Goal: Transaction & Acquisition: Purchase product/service

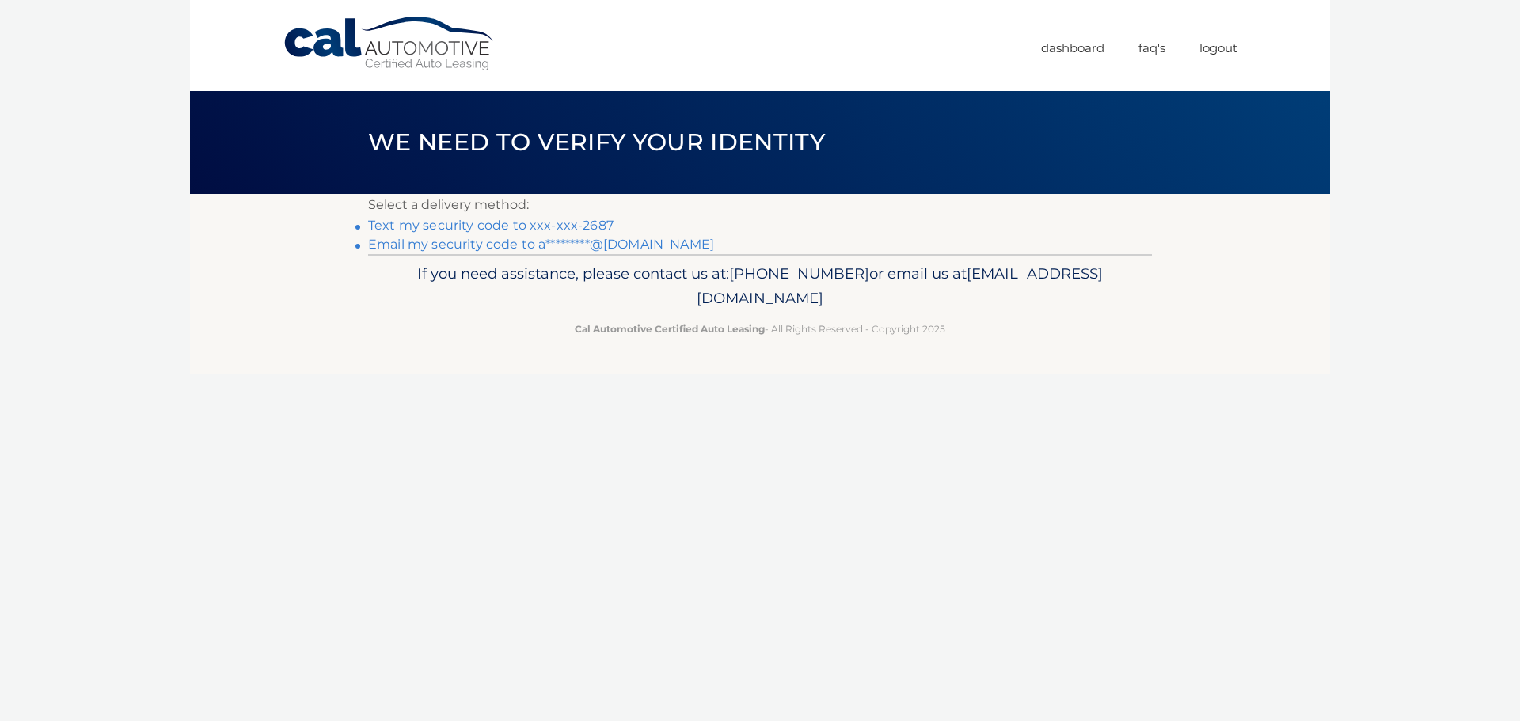
click at [599, 222] on link "Text my security code to xxx-xxx-2687" at bounding box center [490, 225] width 245 height 15
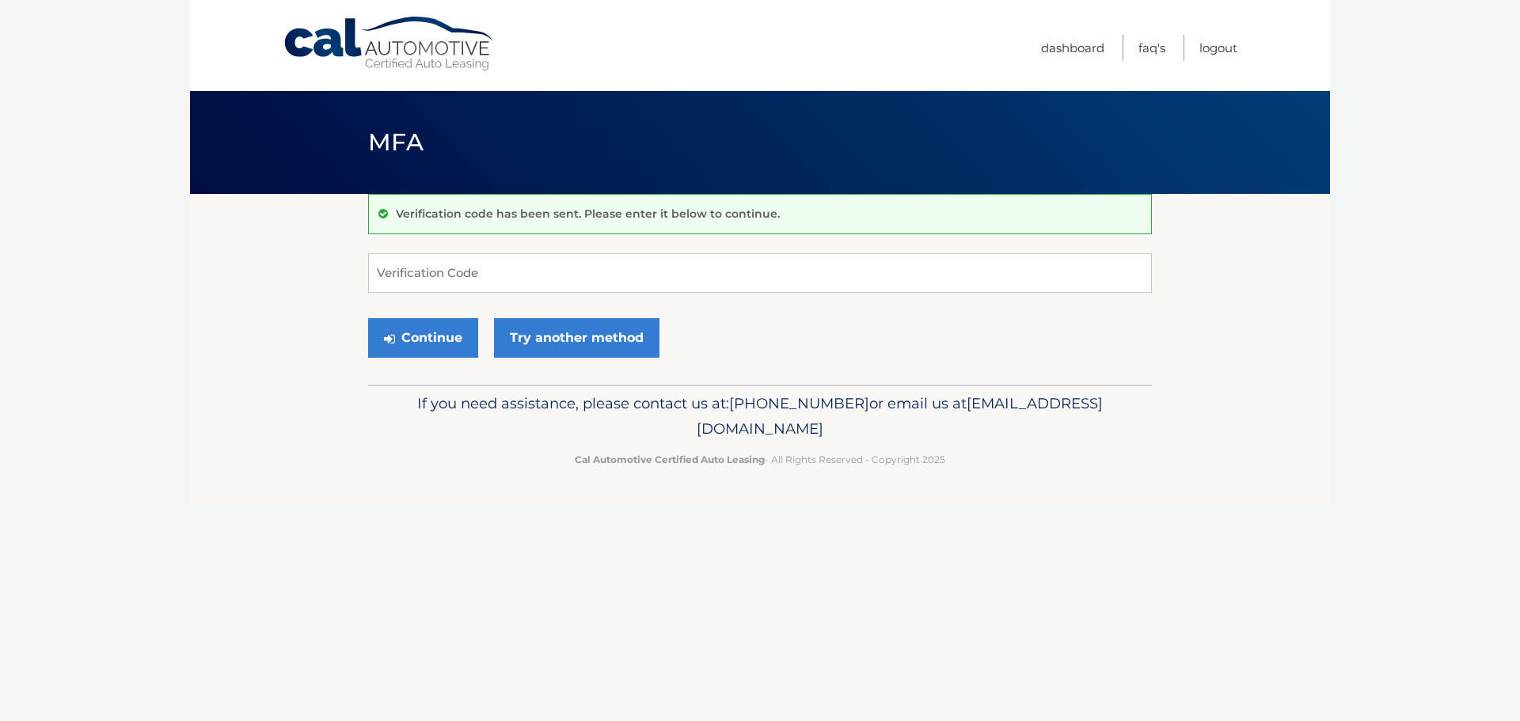
click at [572, 298] on form "Verification Code Continue Try another method" at bounding box center [760, 309] width 784 height 112
click at [575, 280] on input "Verification Code" at bounding box center [760, 273] width 784 height 40
type input "306153"
click at [427, 345] on button "Continue" at bounding box center [423, 338] width 110 height 40
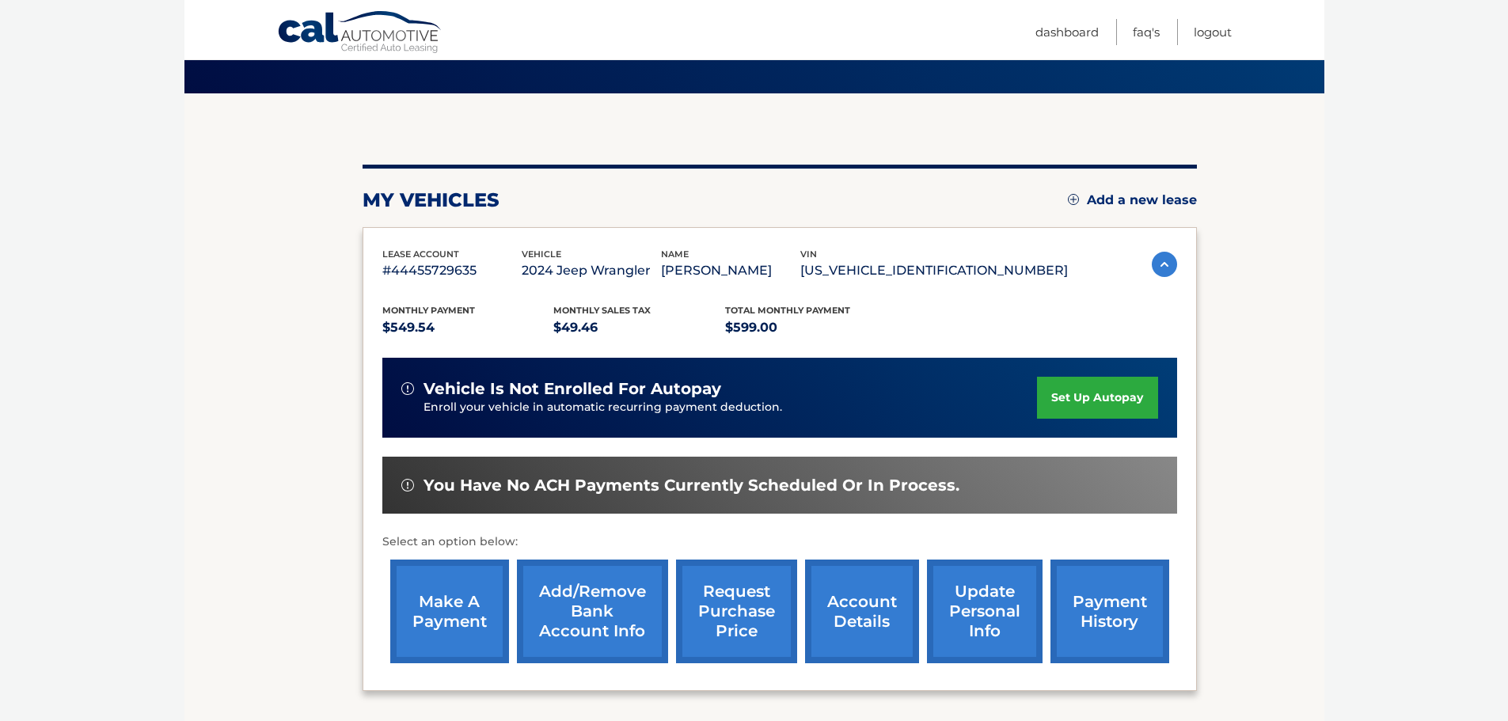
scroll to position [238, 0]
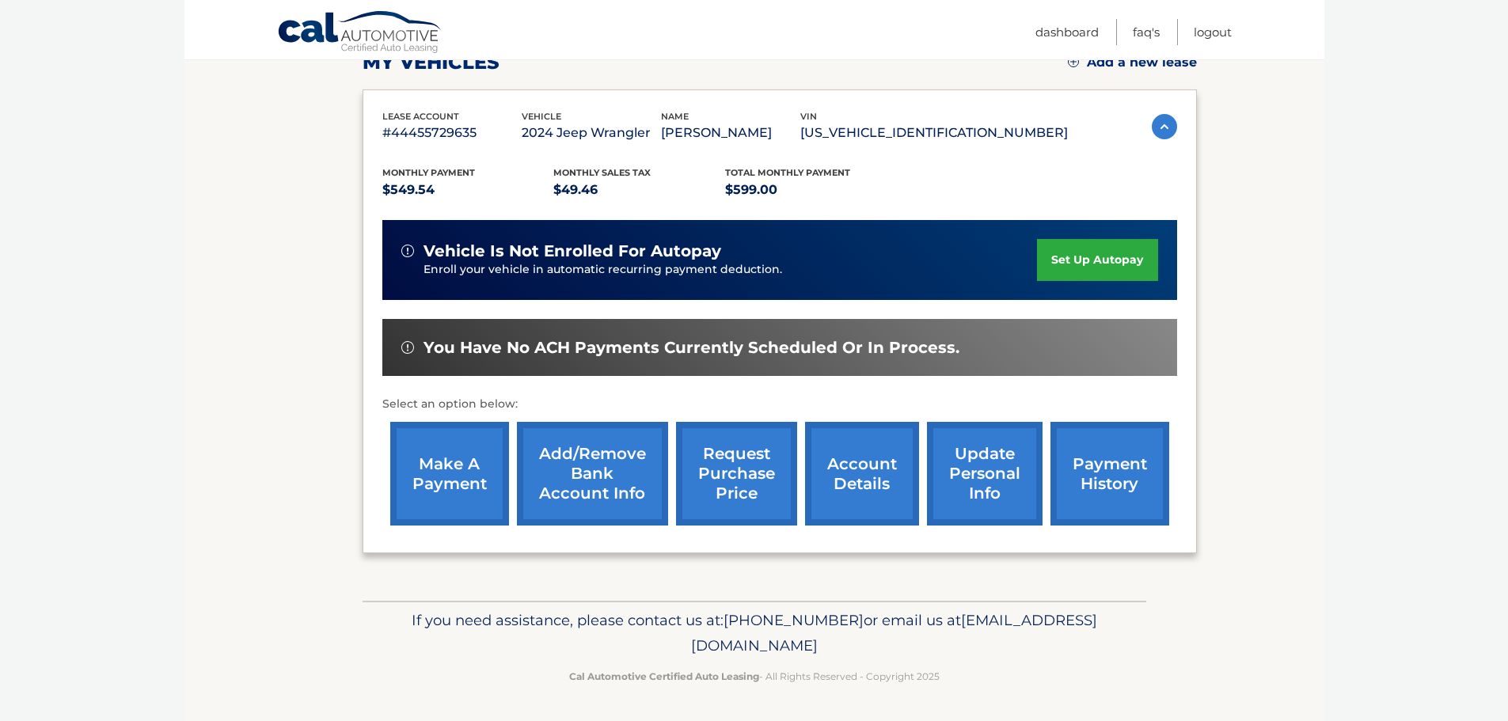
click at [464, 483] on link "make a payment" at bounding box center [449, 474] width 119 height 104
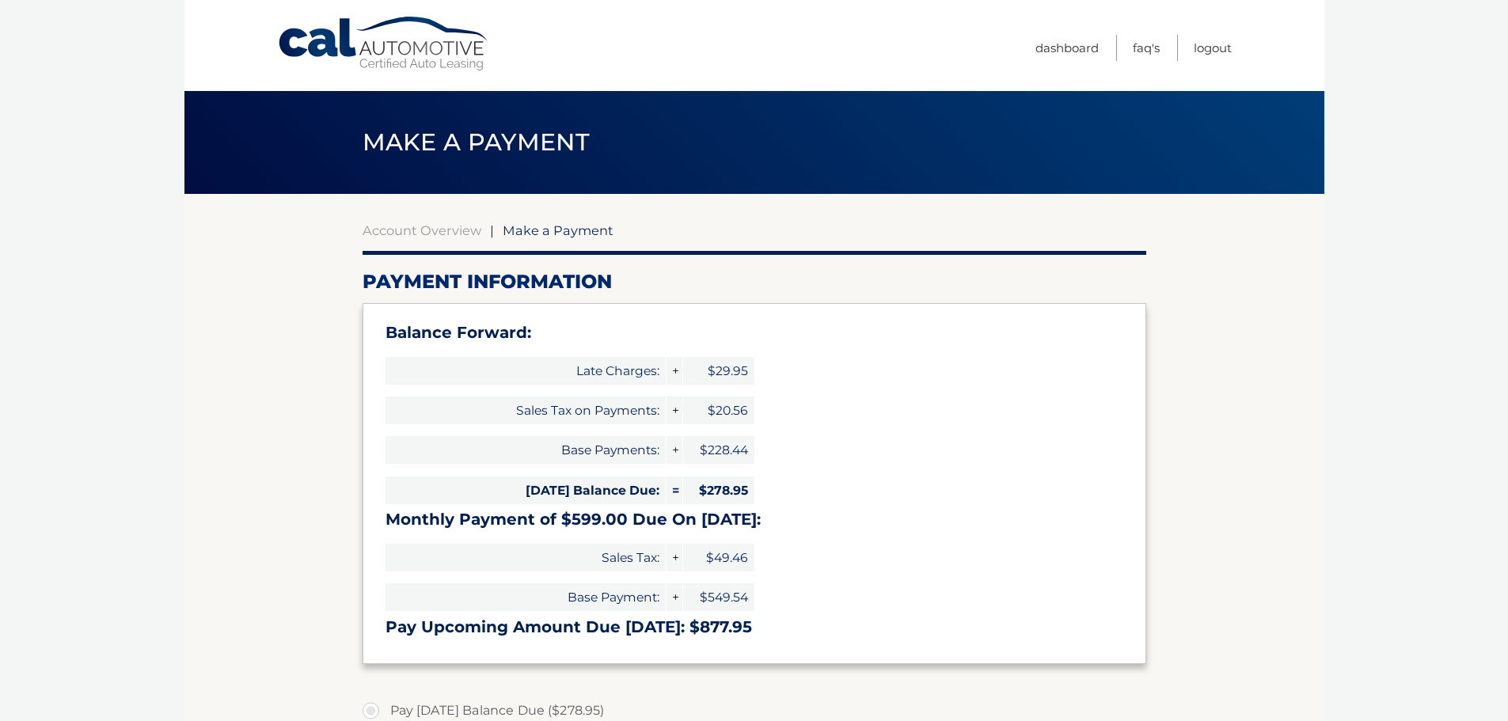
type input "877.95"
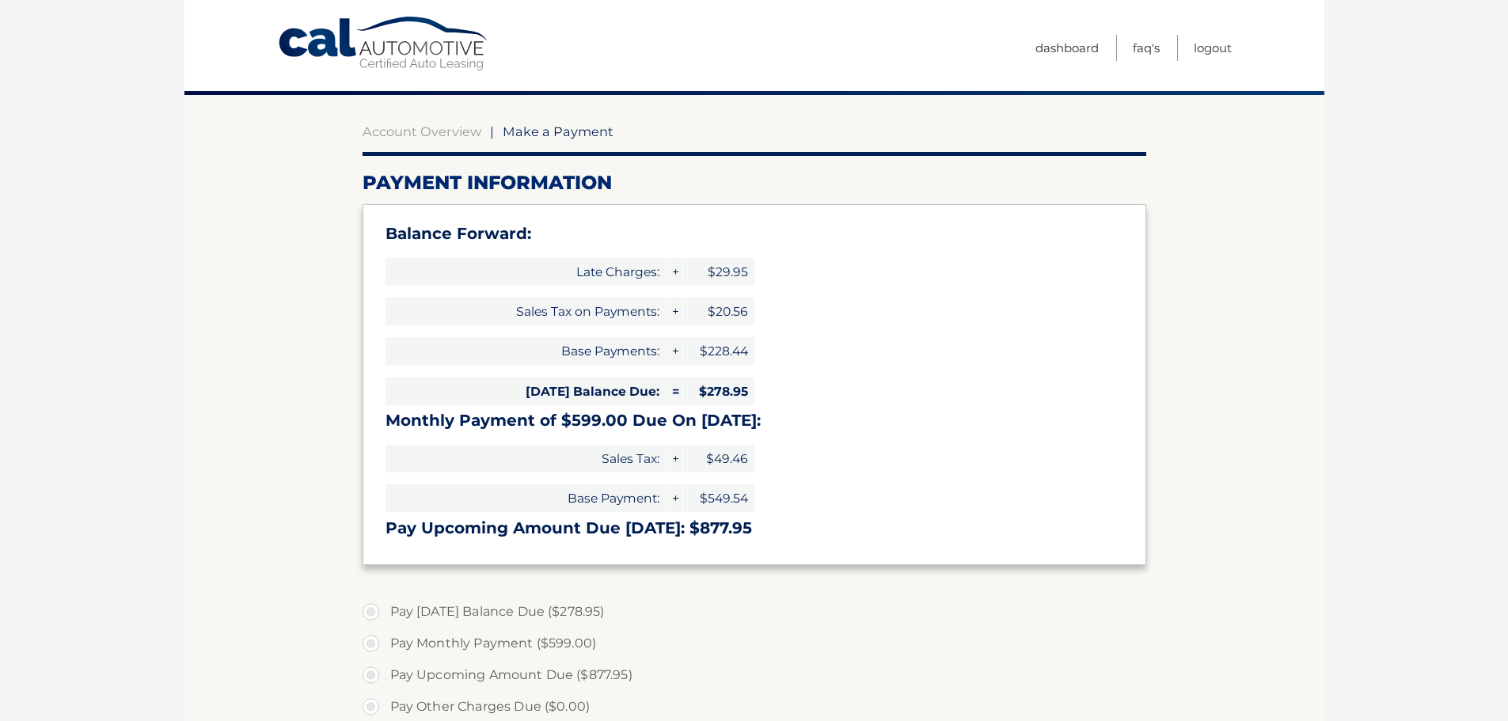
select select "MjNkYmIwMzItMTM3YS00OTU1LWEzYWQtYTFlMTU2M2FlYTll"
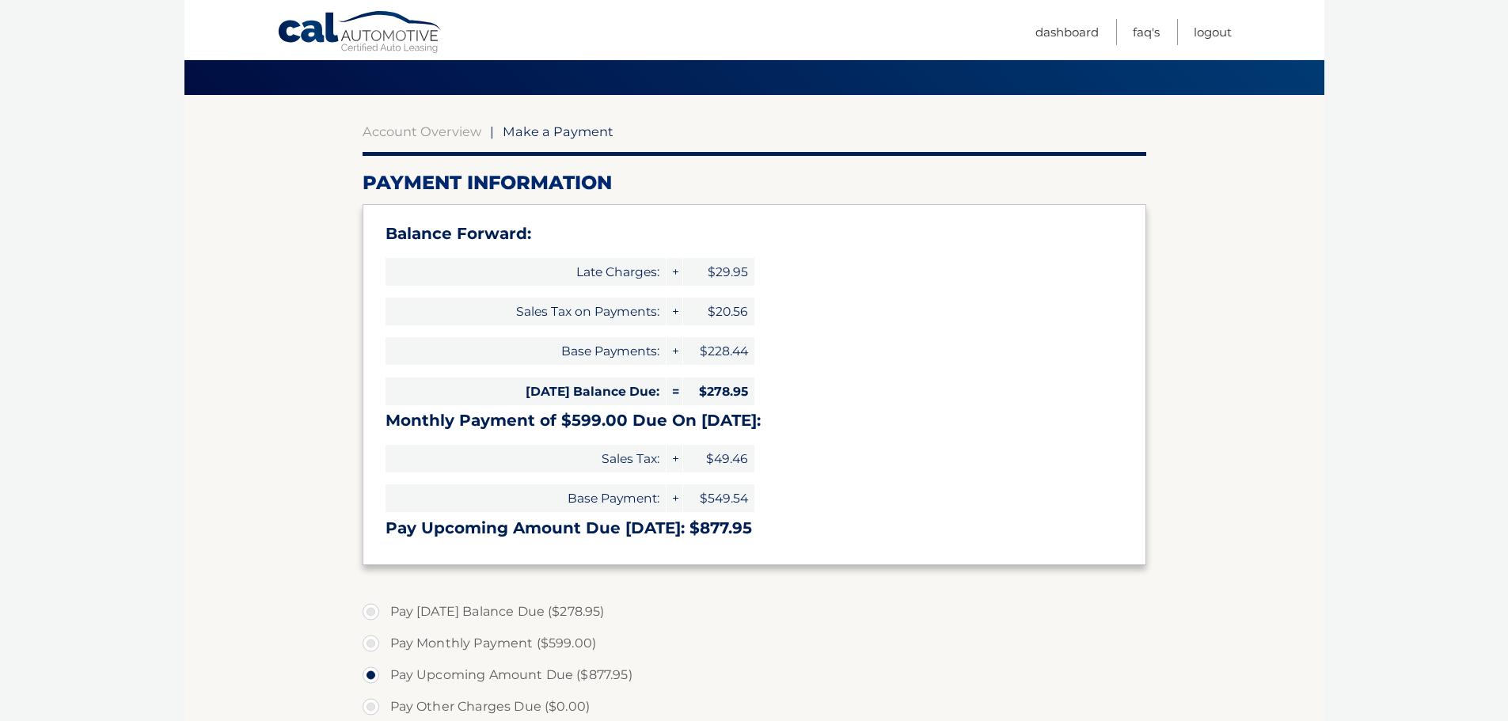
scroll to position [317, 0]
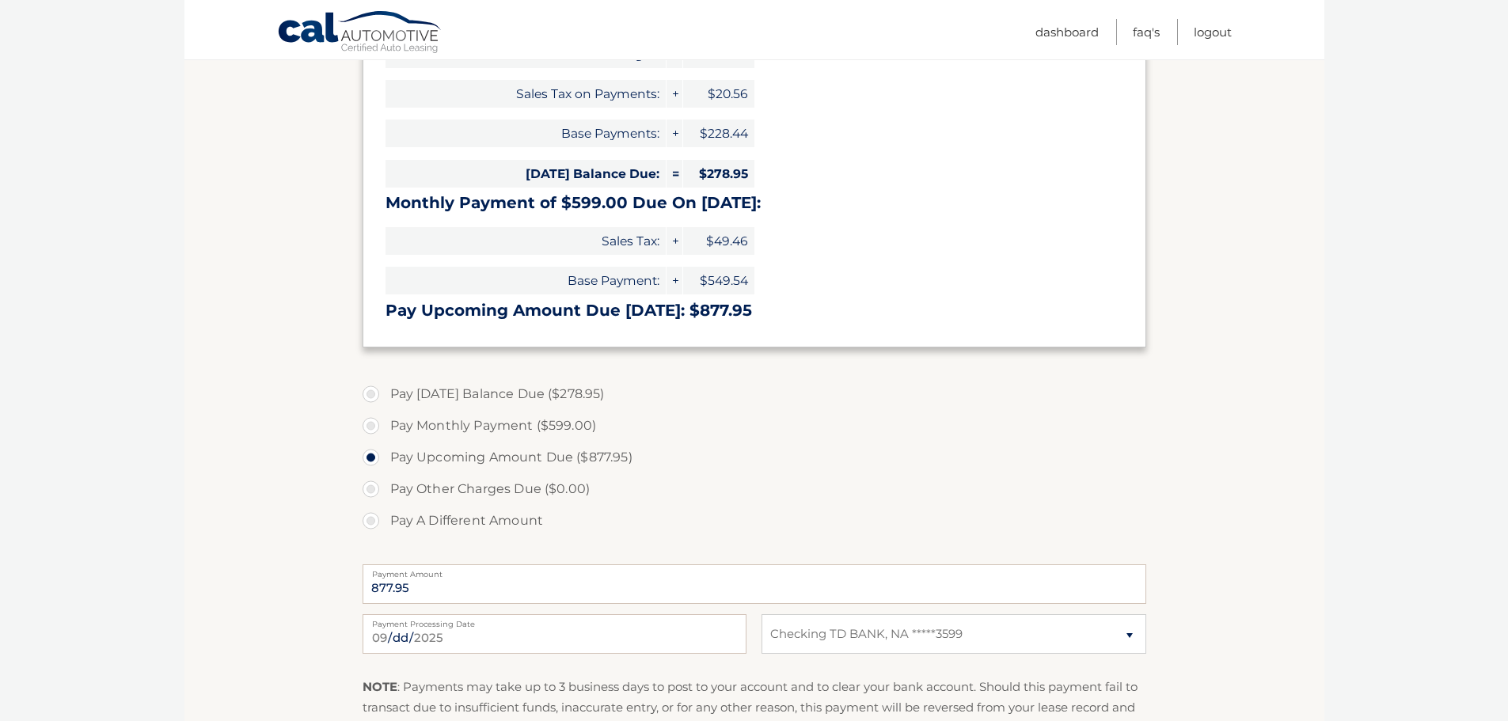
click at [450, 397] on label "Pay Today's Balance Due ($278.95)" at bounding box center [754, 394] width 784 height 32
click at [385, 397] on input "Pay Today's Balance Due ($278.95)" at bounding box center [377, 390] width 16 height 25
radio input "true"
type input "278.95"
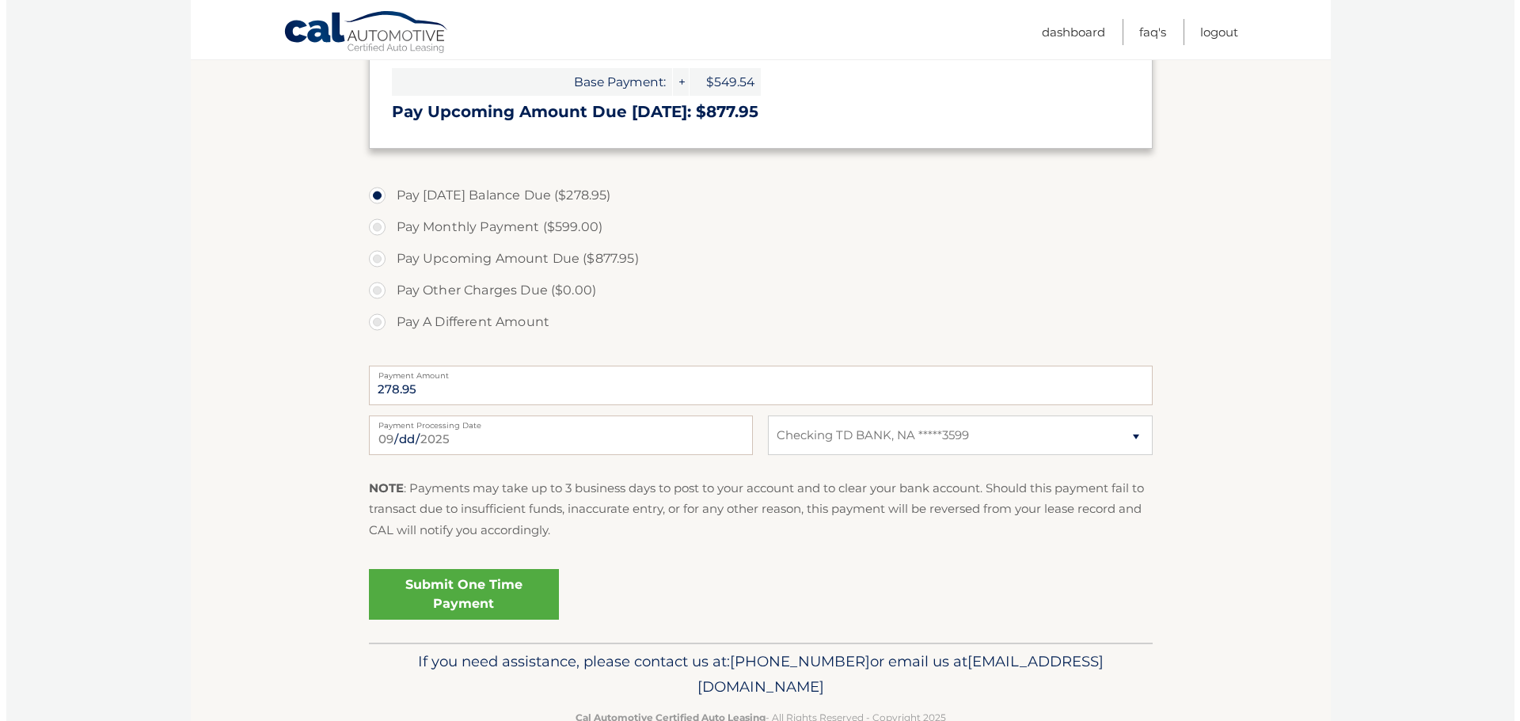
scroll to position [554, 0]
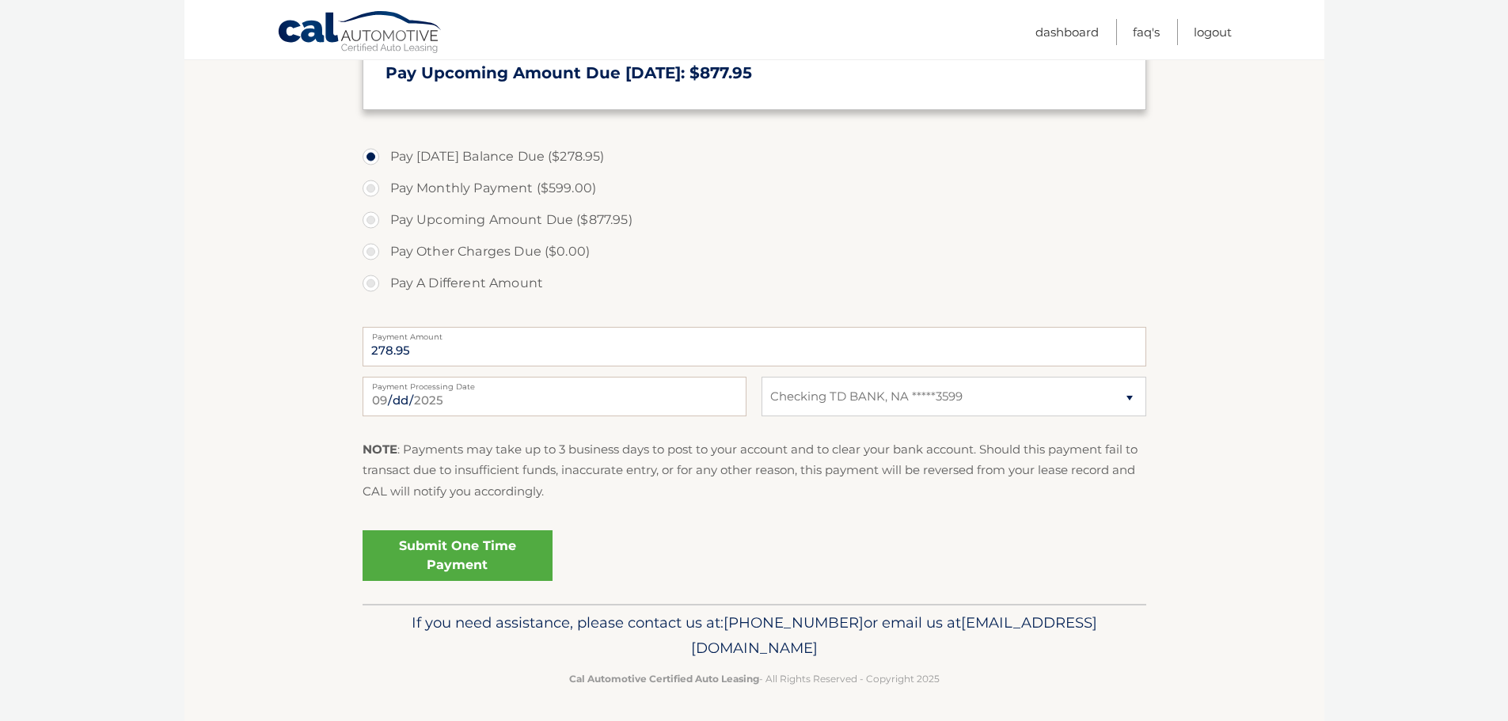
click at [418, 560] on link "Submit One Time Payment" at bounding box center [457, 555] width 190 height 51
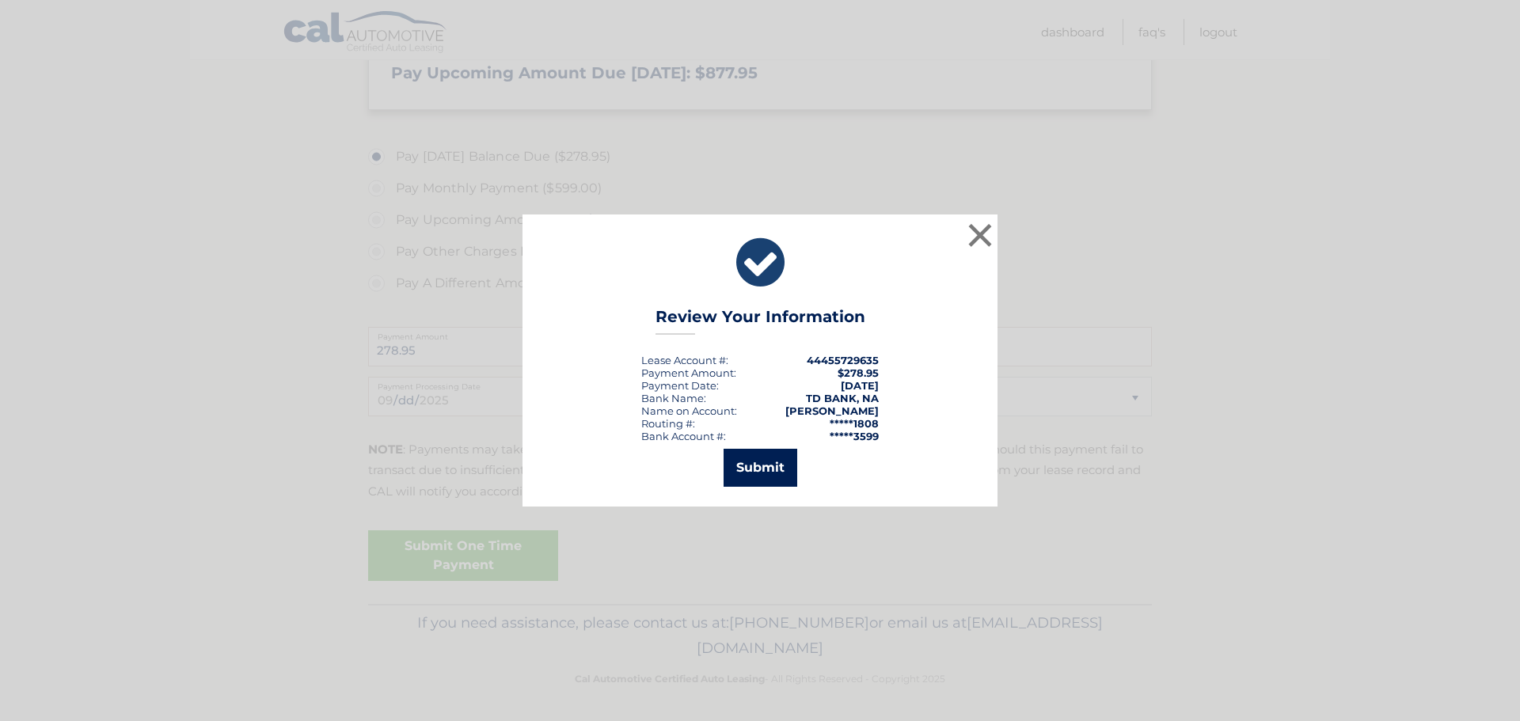
click at [746, 465] on button "Submit" at bounding box center [760, 468] width 74 height 38
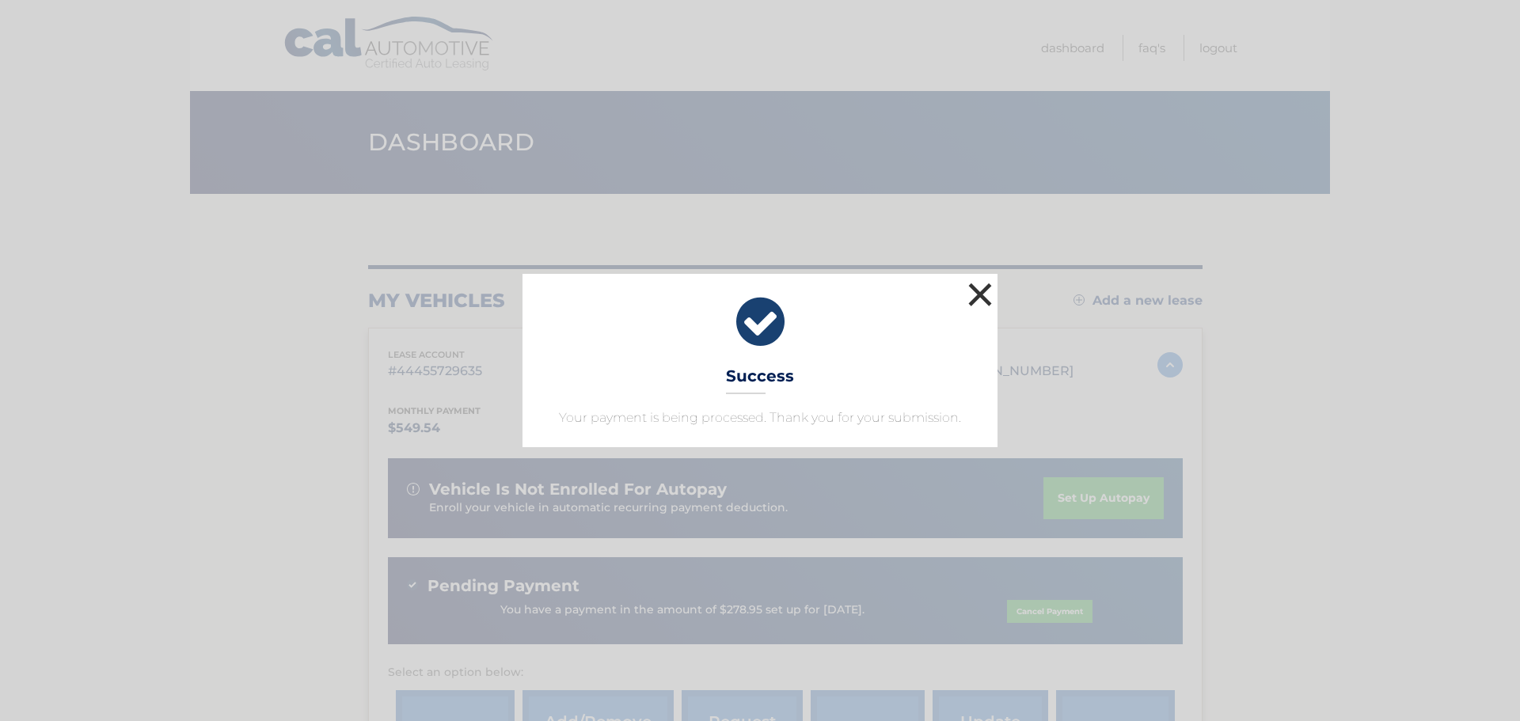
click at [985, 290] on button "×" at bounding box center [980, 295] width 32 height 32
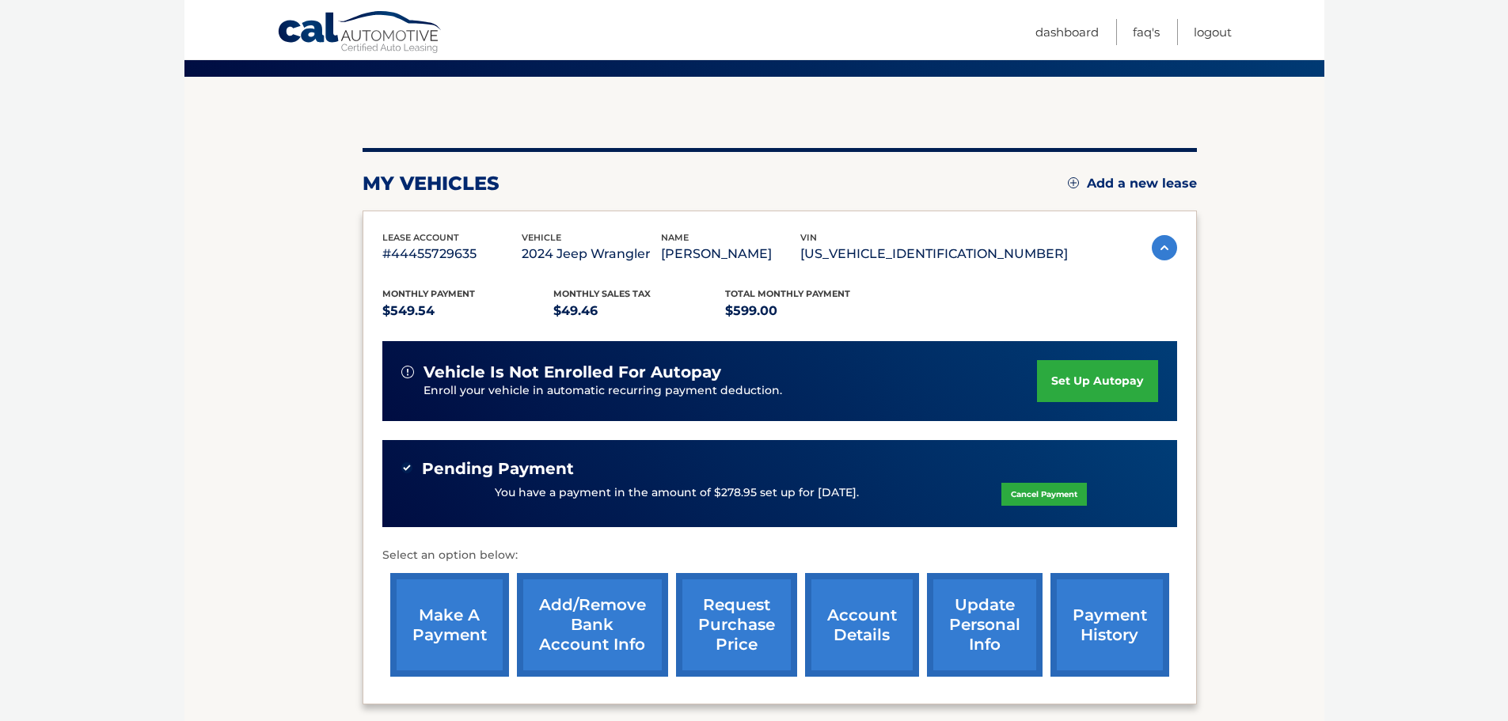
scroll to position [268, 0]
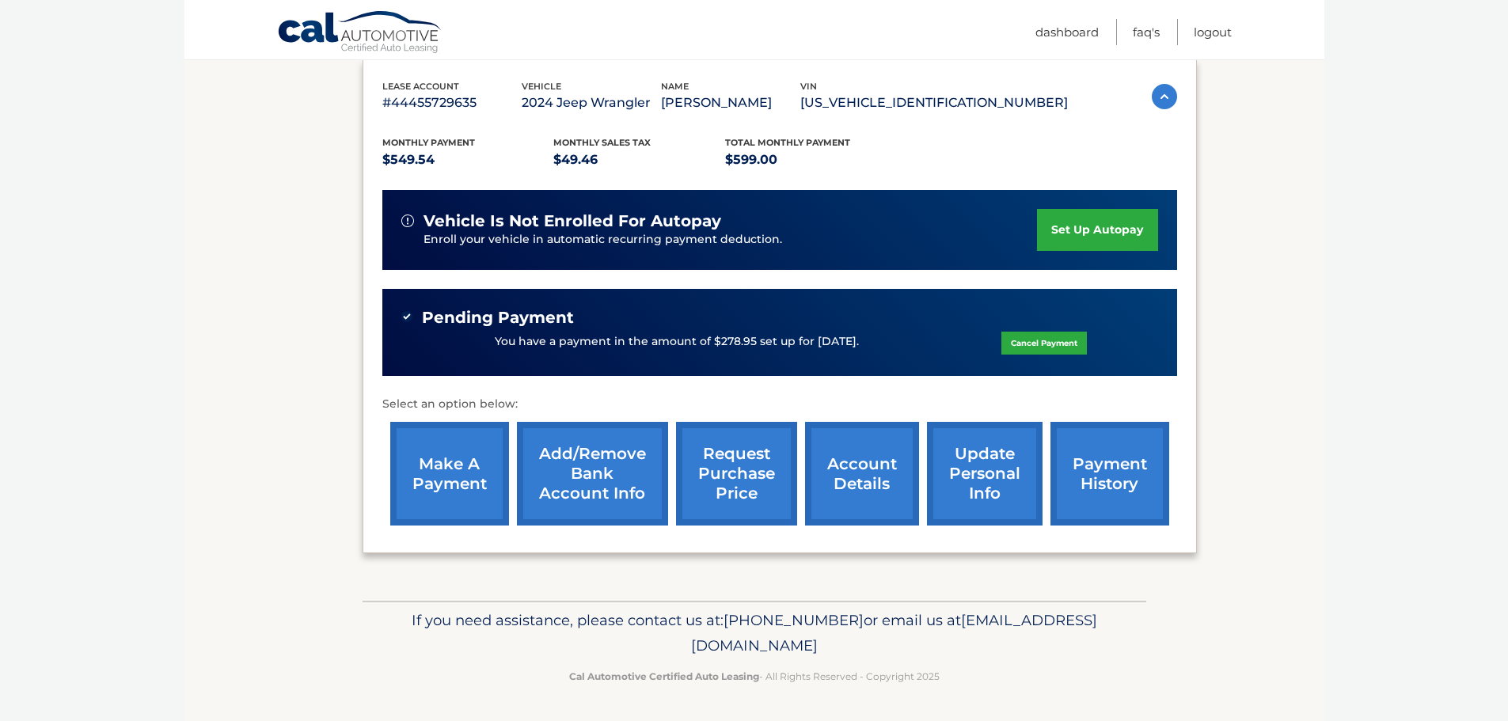
click at [875, 482] on link "account details" at bounding box center [862, 474] width 114 height 104
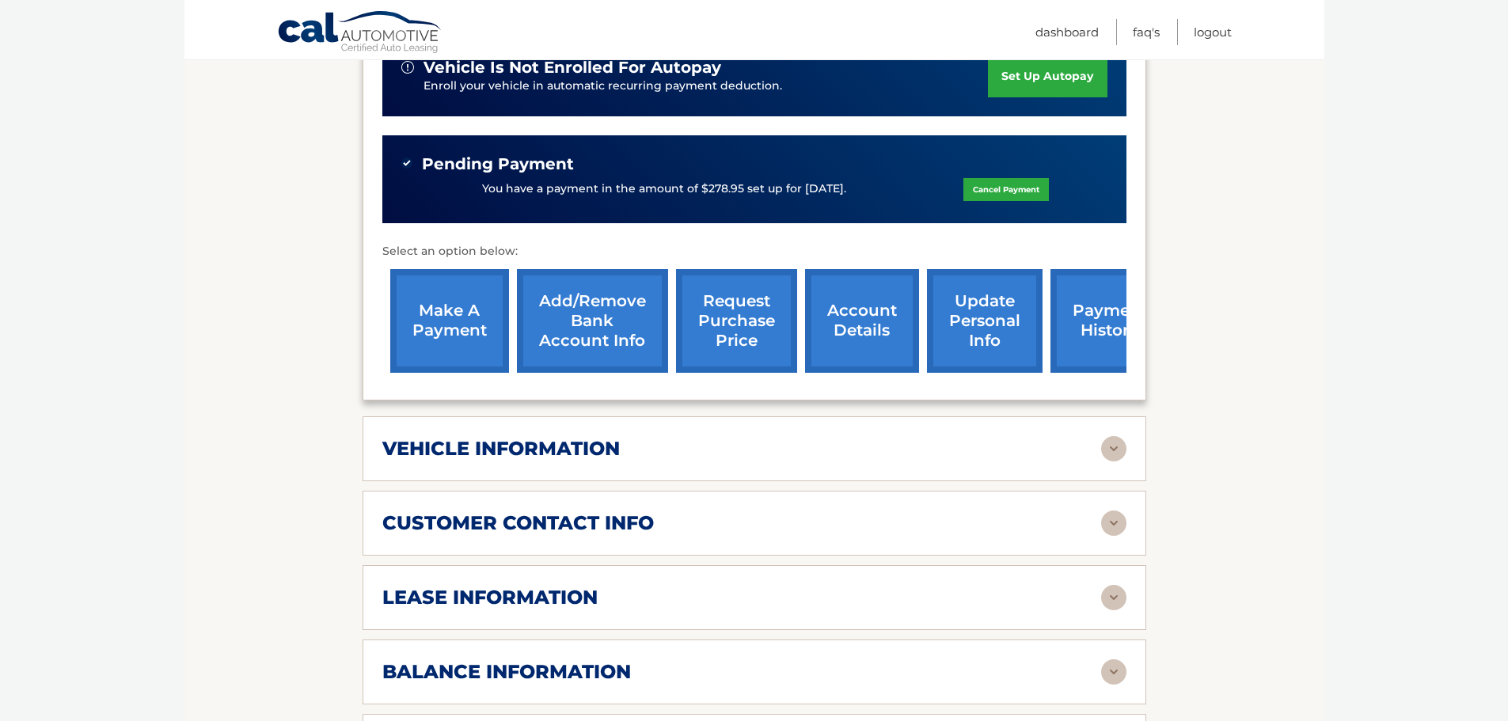
scroll to position [633, 0]
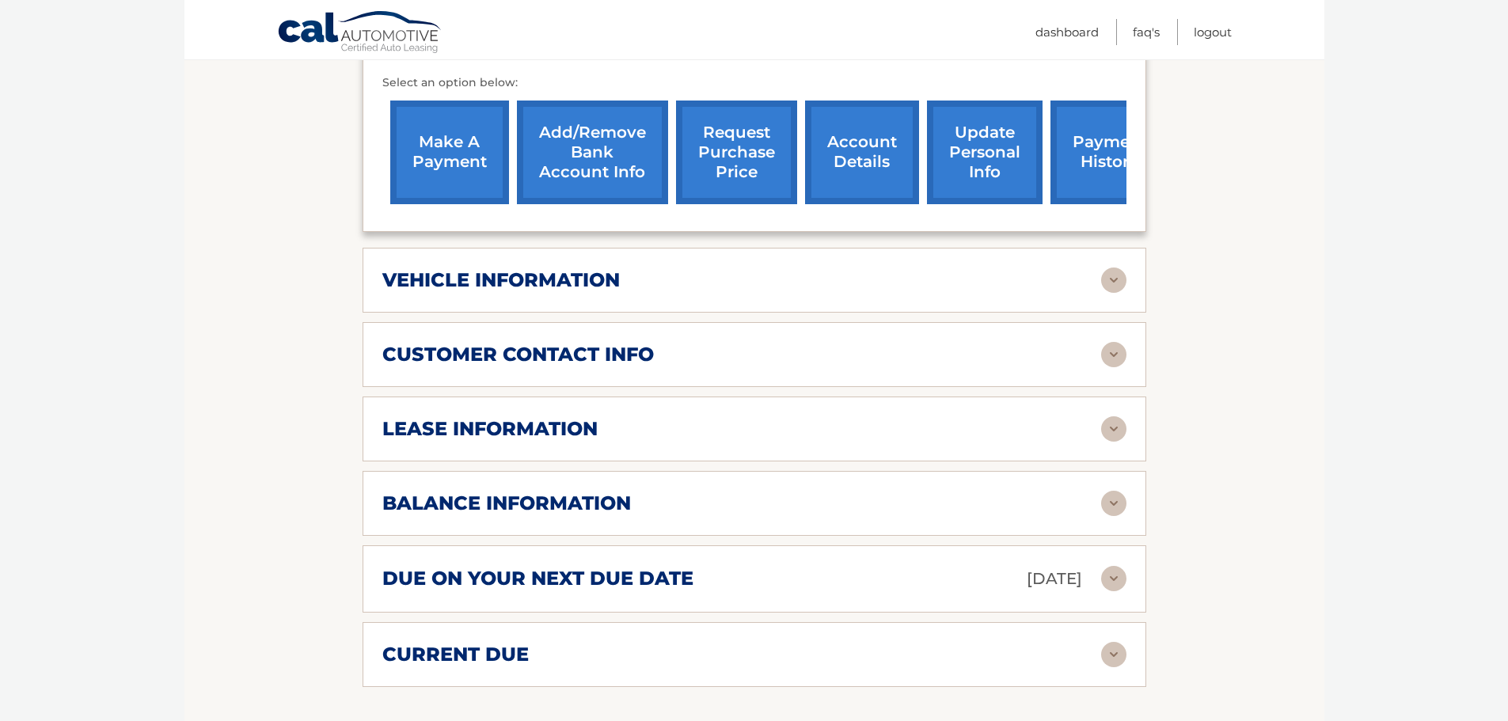
click at [457, 268] on h2 "vehicle information" at bounding box center [500, 280] width 237 height 24
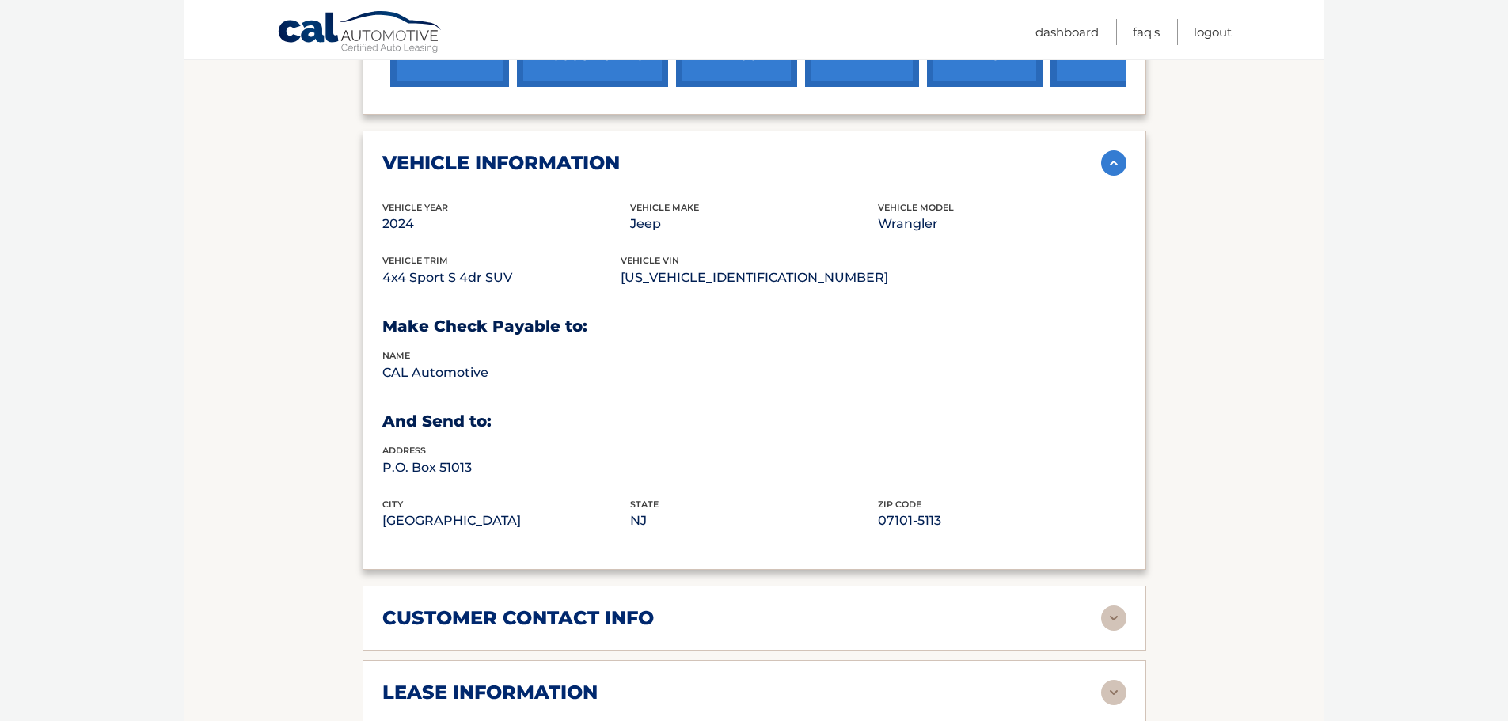
scroll to position [871, 0]
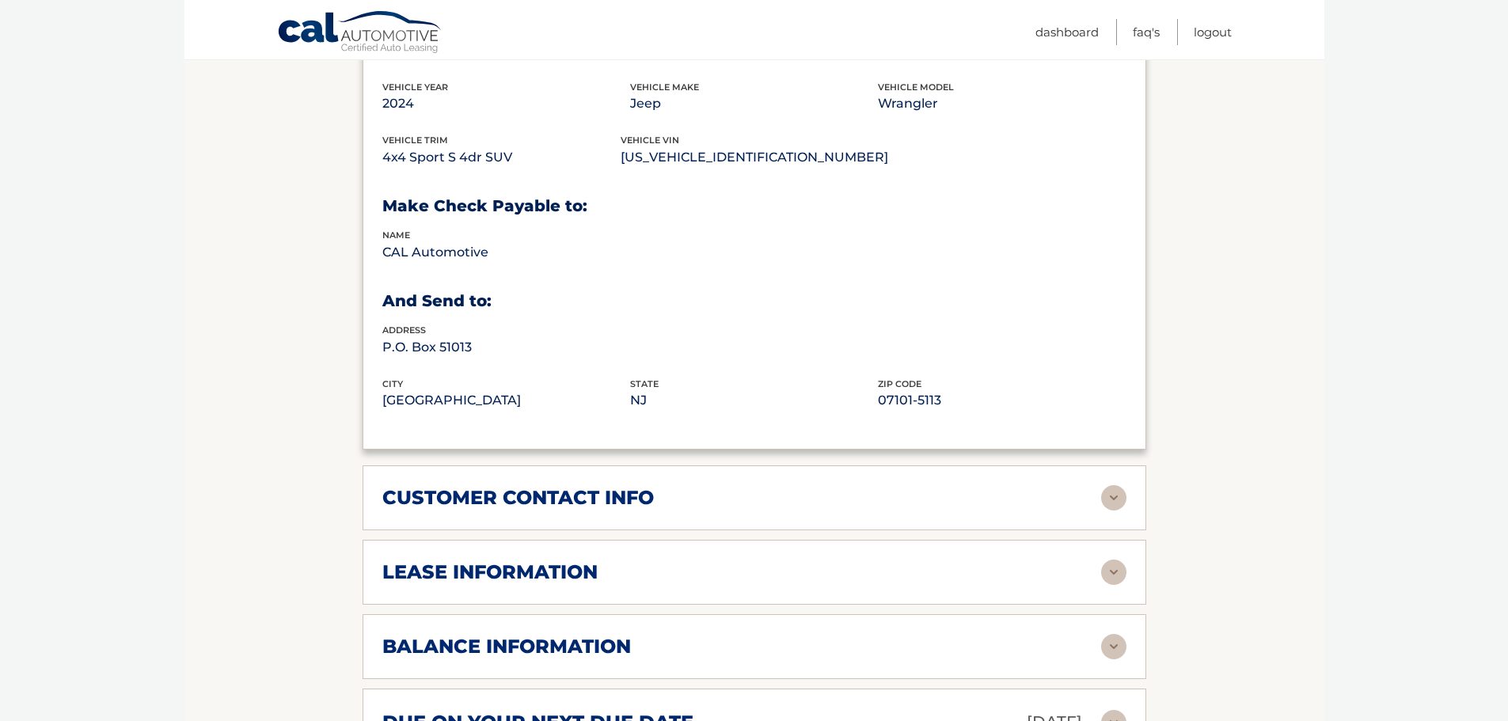
click at [414, 560] on h2 "lease information" at bounding box center [489, 572] width 215 height 24
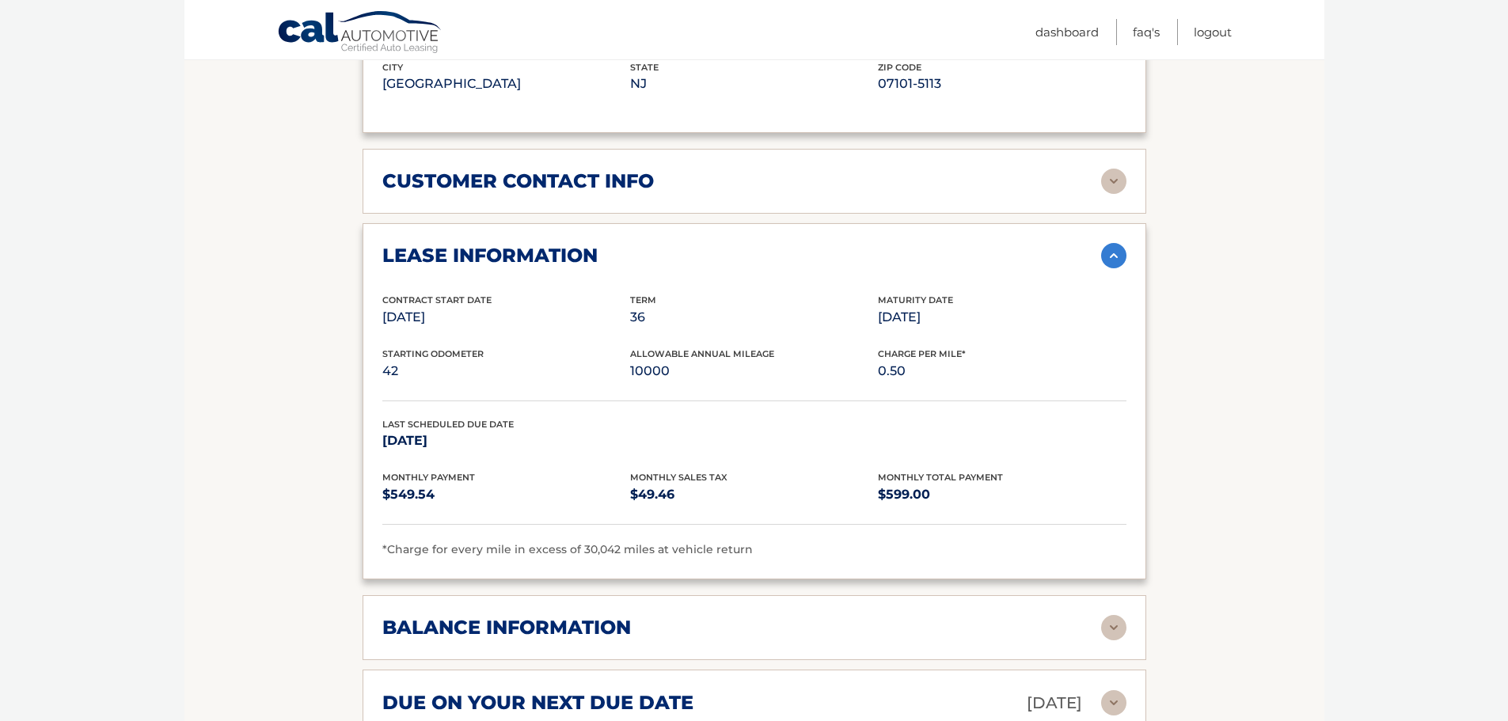
scroll to position [1266, 0]
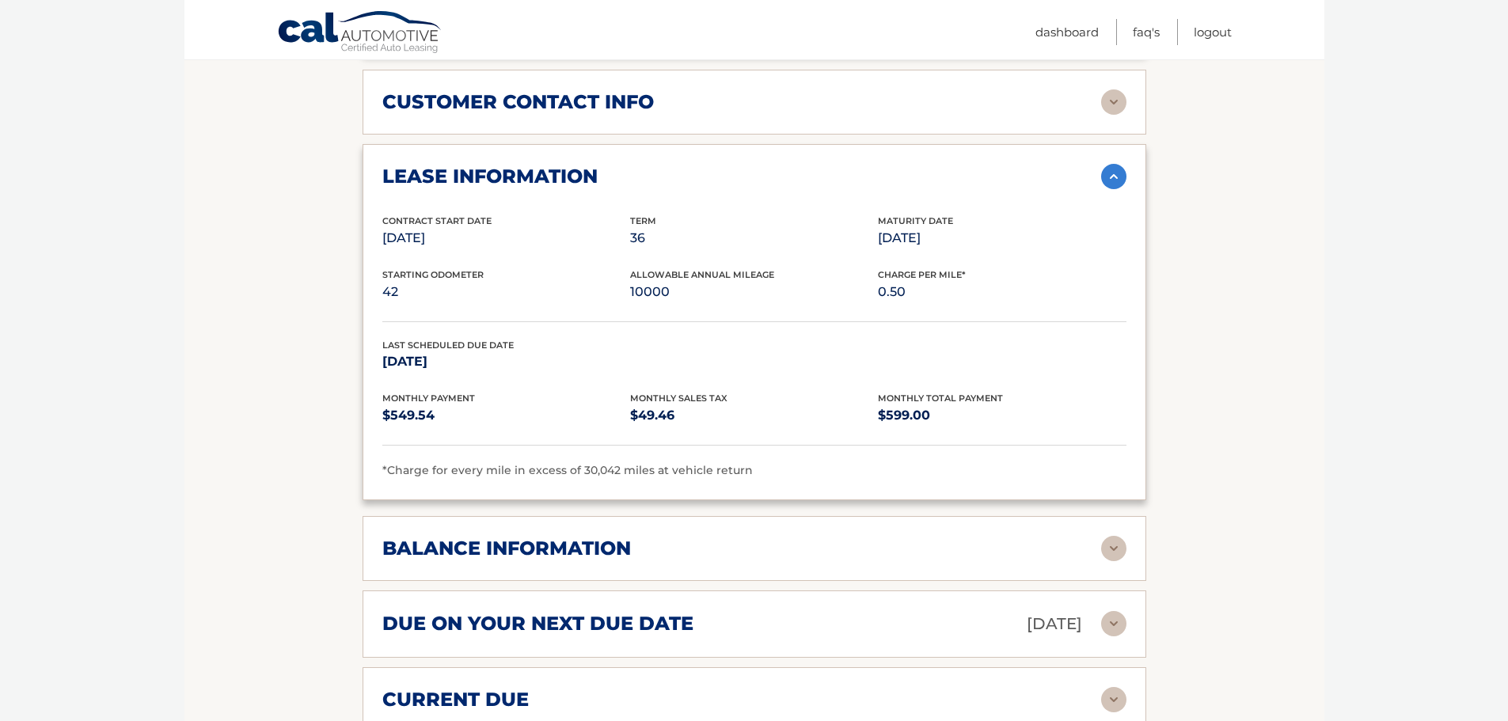
click at [453, 537] on h2 "balance information" at bounding box center [506, 549] width 249 height 24
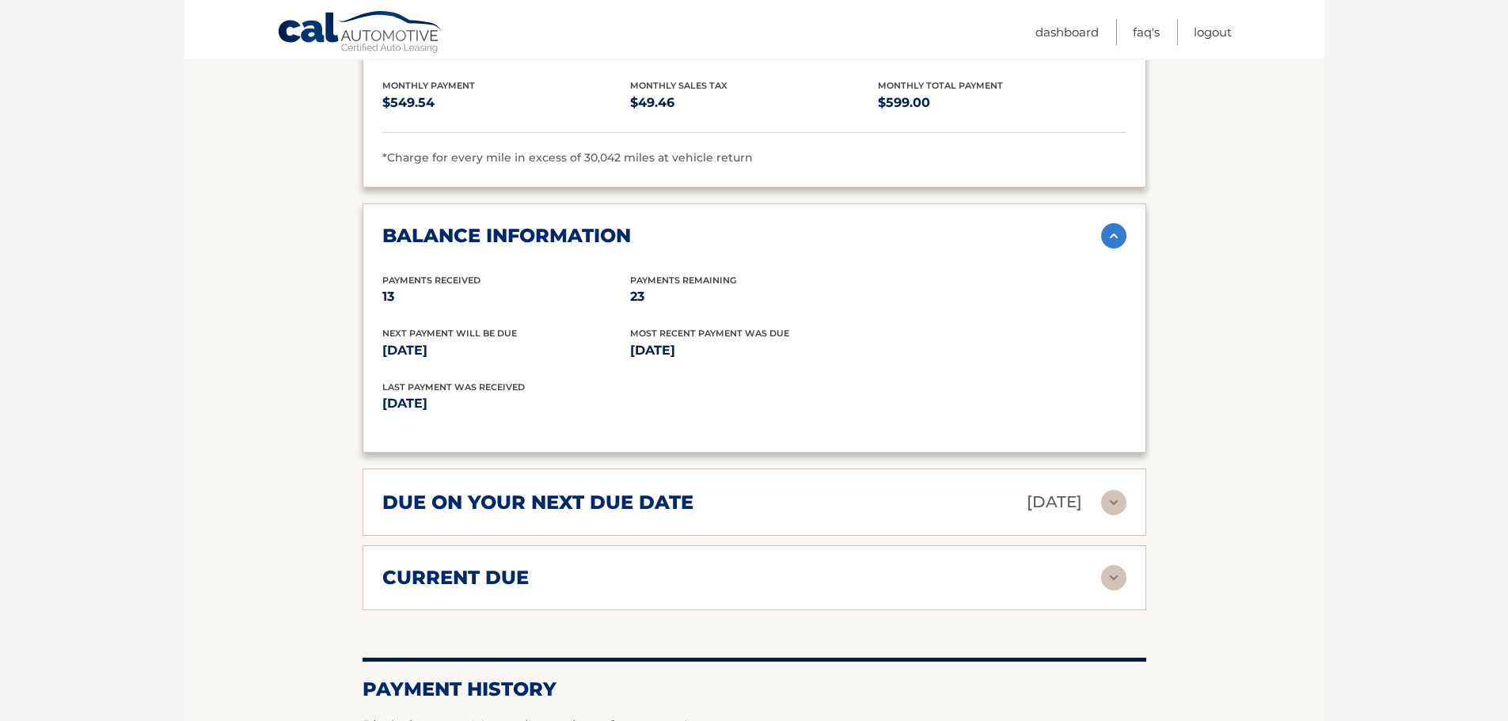
scroll to position [1583, 0]
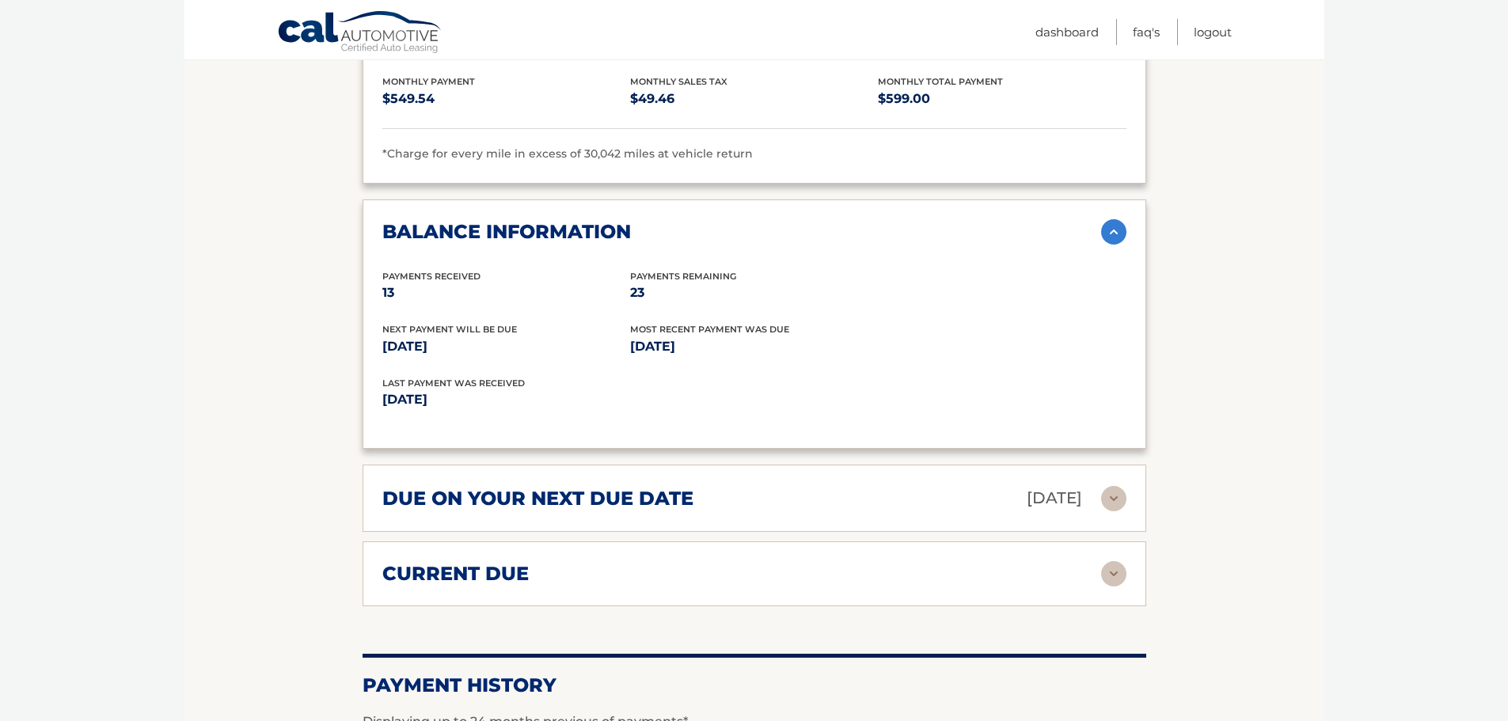
click at [533, 487] on h2 "due on your next due date" at bounding box center [537, 499] width 311 height 24
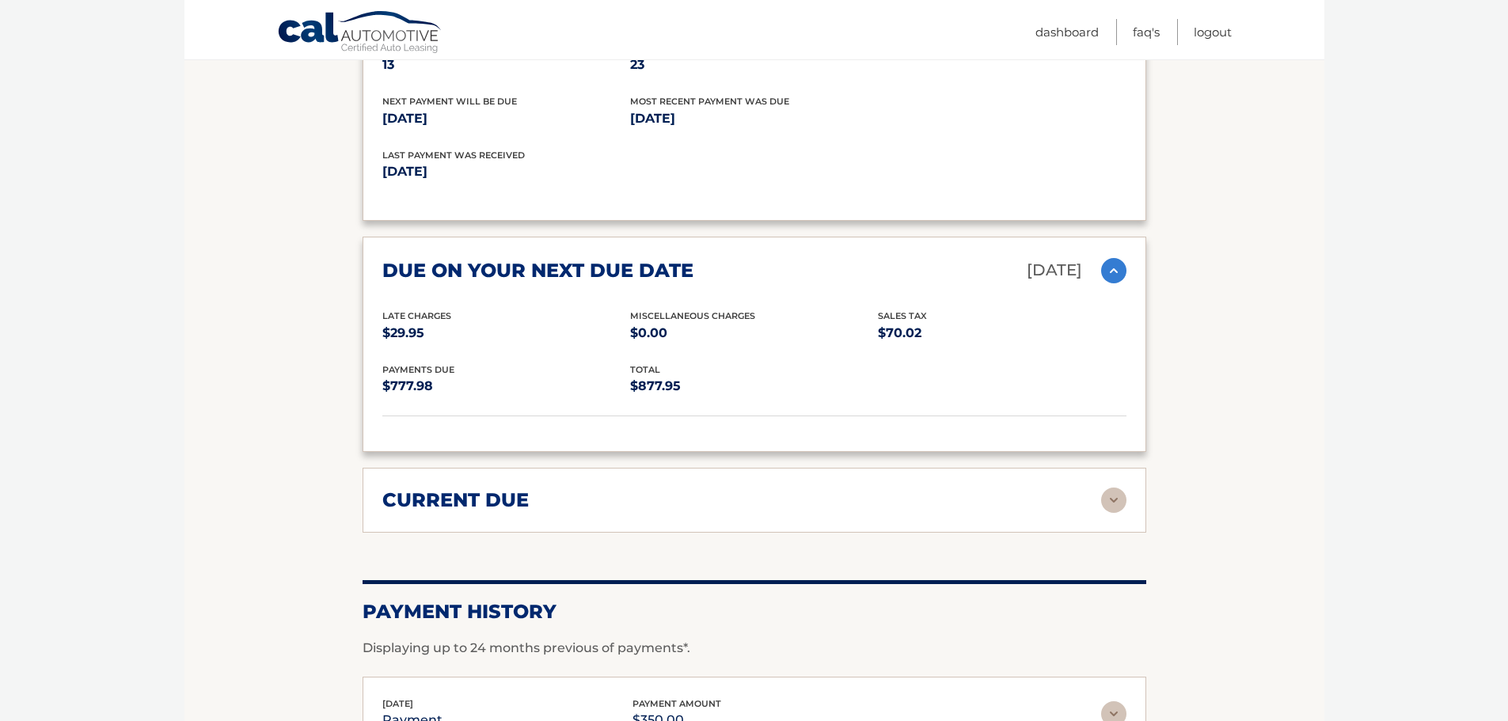
scroll to position [1820, 0]
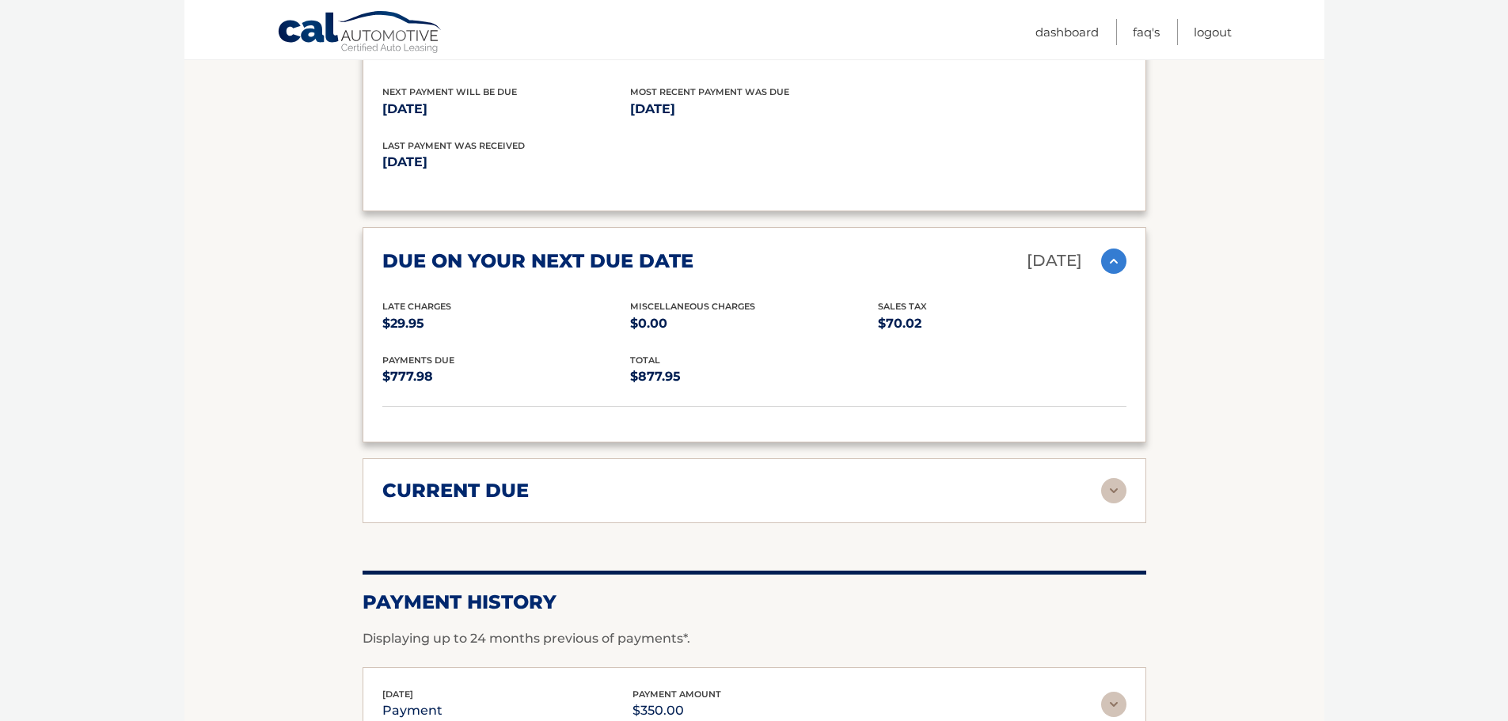
click at [397, 479] on h2 "current due" at bounding box center [455, 491] width 146 height 24
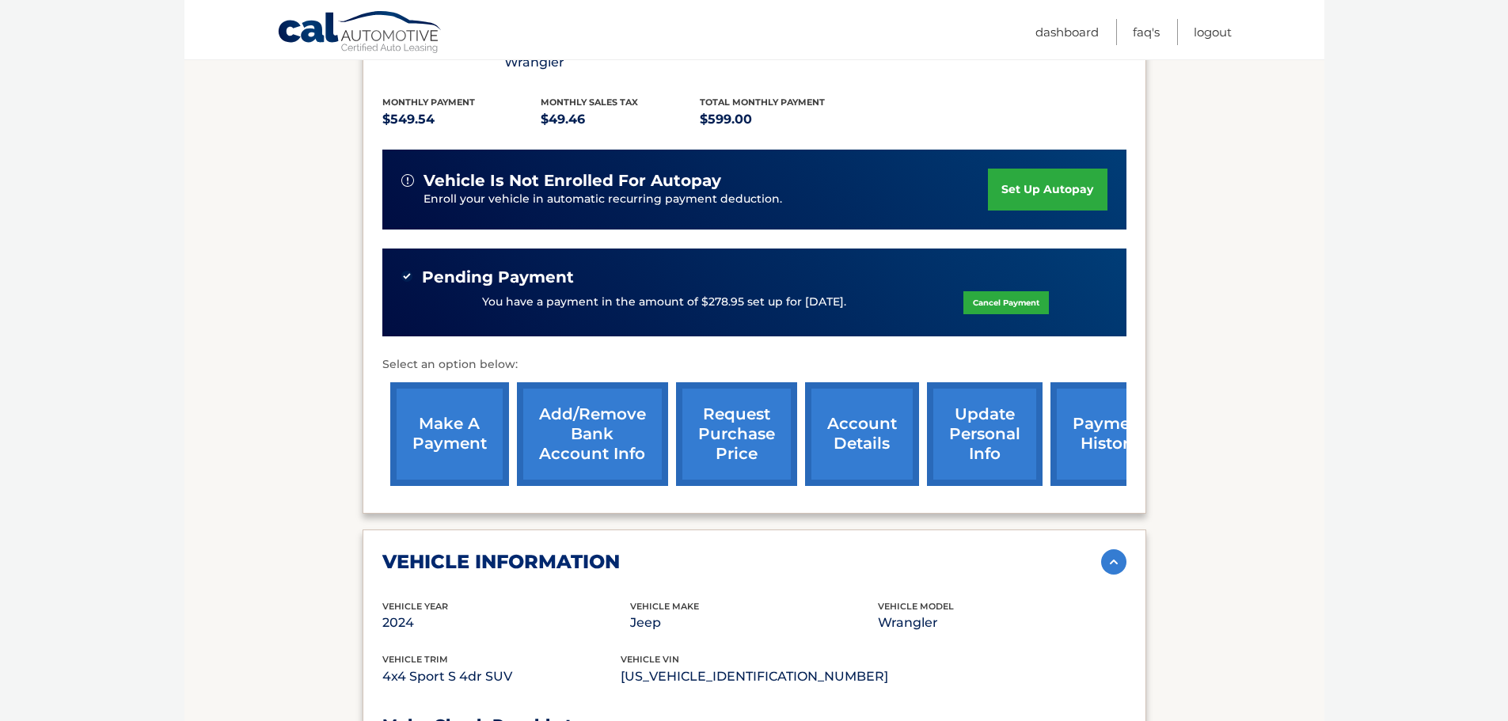
scroll to position [396, 0]
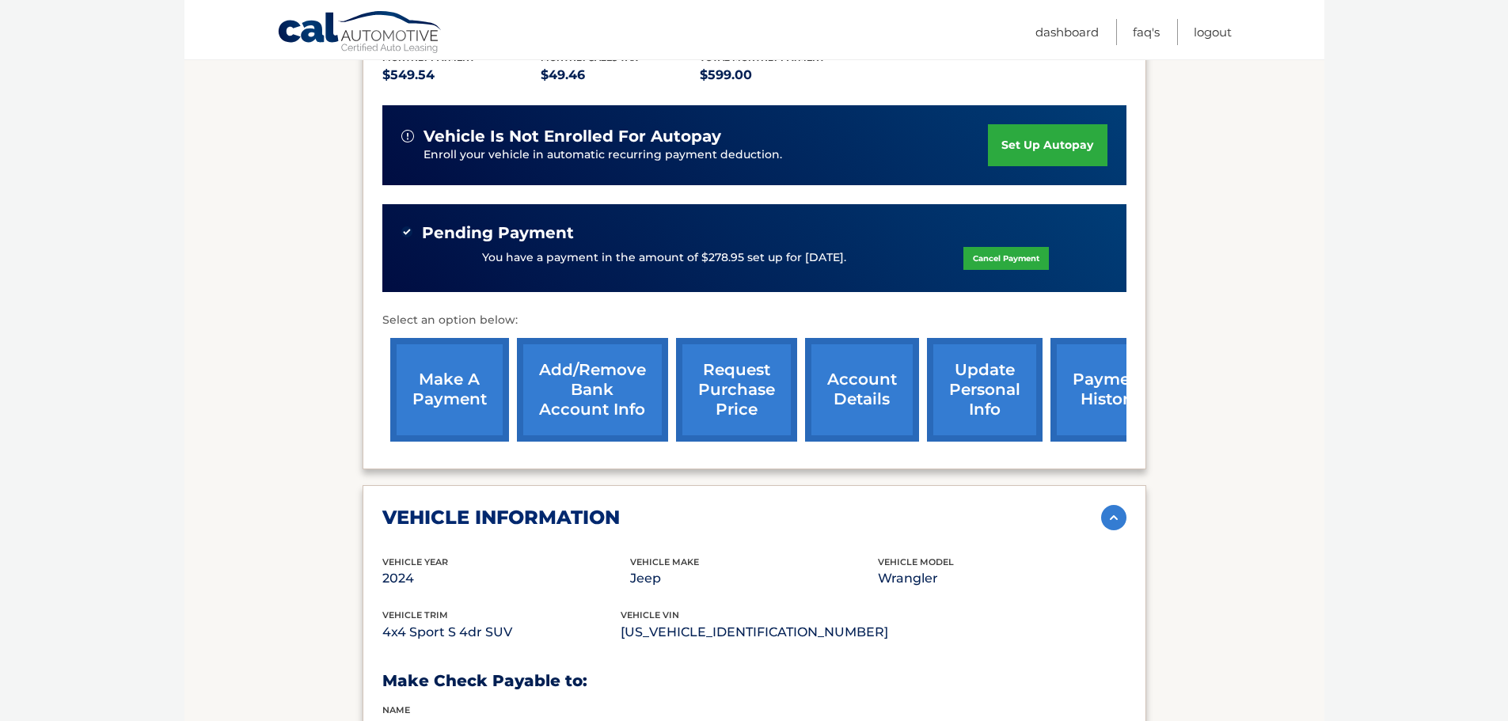
click at [1065, 363] on link "payment history" at bounding box center [1109, 390] width 119 height 104
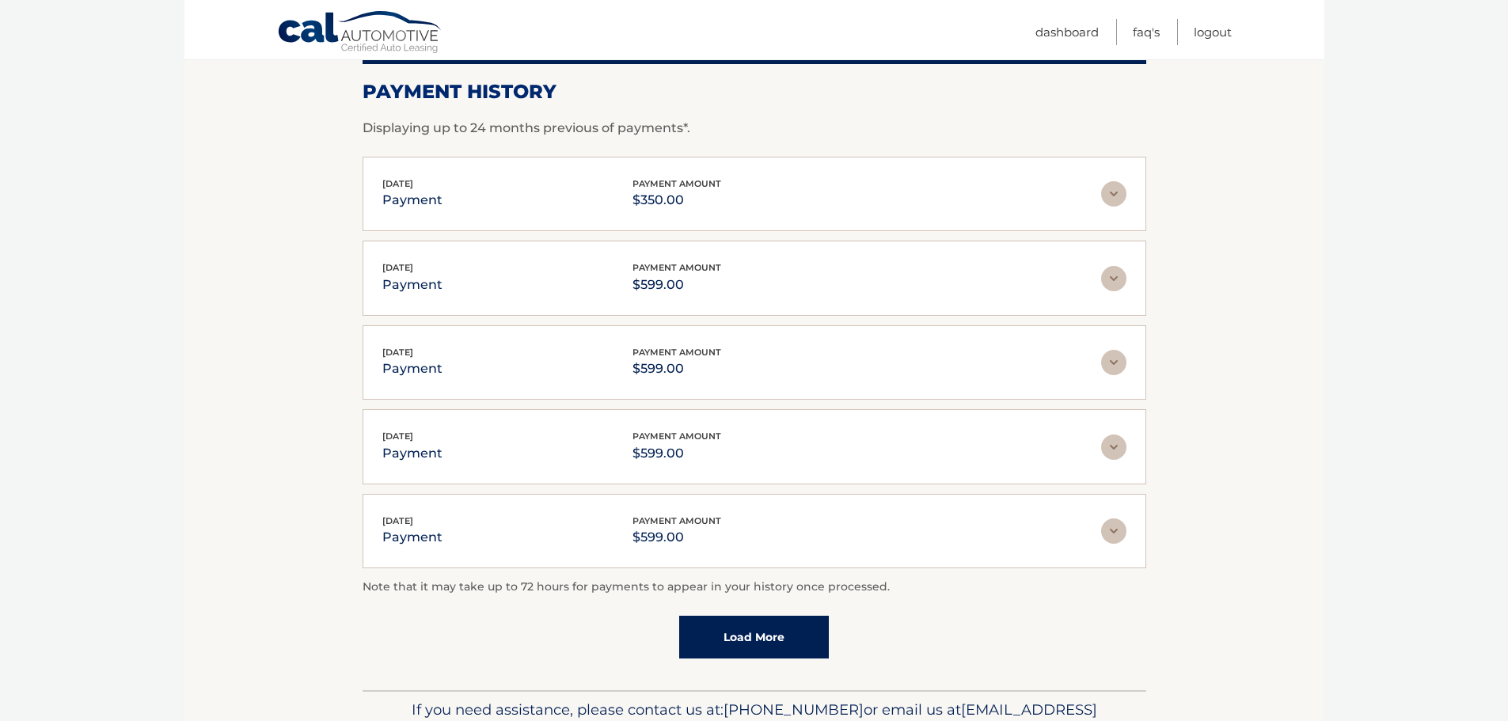
scroll to position [319, 0]
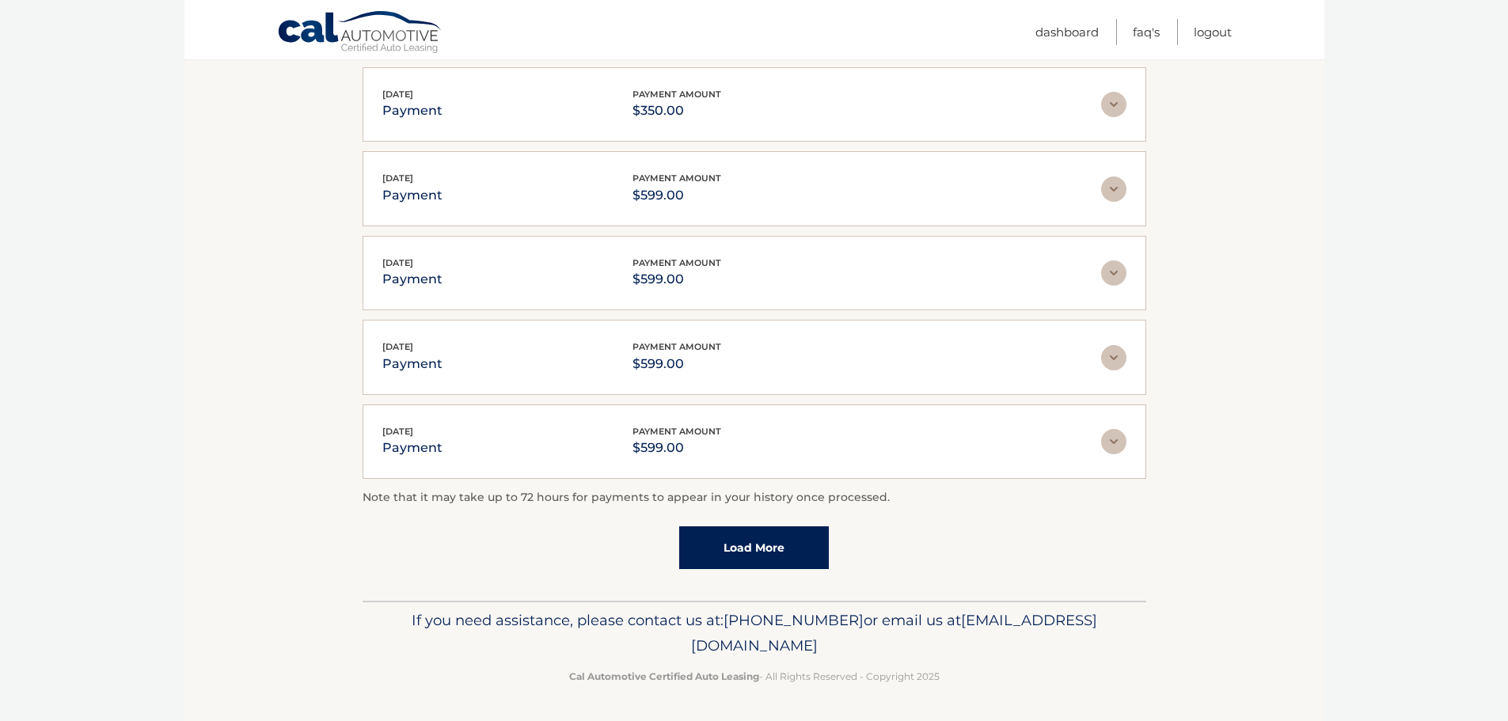
drag, startPoint x: 825, startPoint y: 547, endPoint x: 809, endPoint y: 547, distance: 16.6
click at [825, 547] on link "Load More" at bounding box center [754, 547] width 150 height 43
click at [781, 564] on link "Load More" at bounding box center [754, 547] width 150 height 43
click at [696, 551] on link "Load More" at bounding box center [754, 548] width 150 height 43
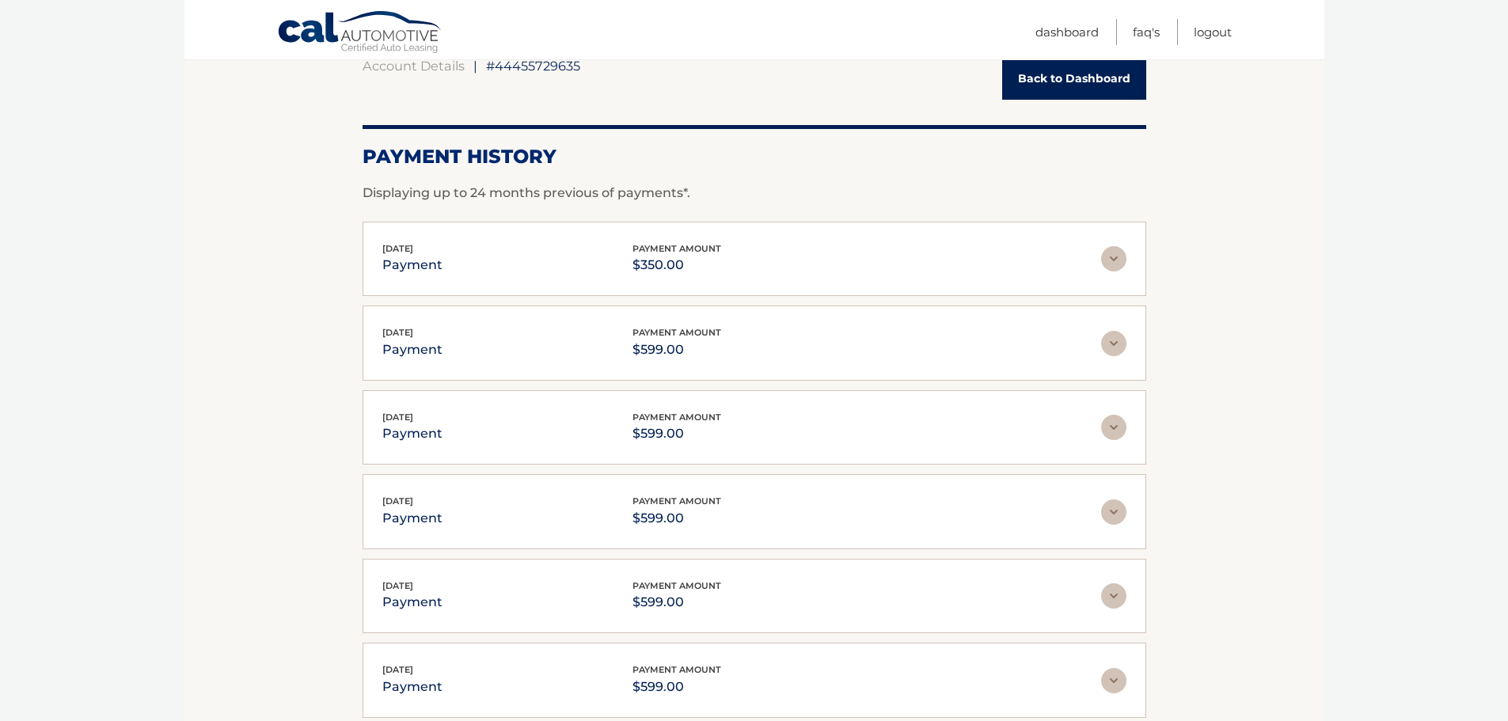
scroll to position [0, 0]
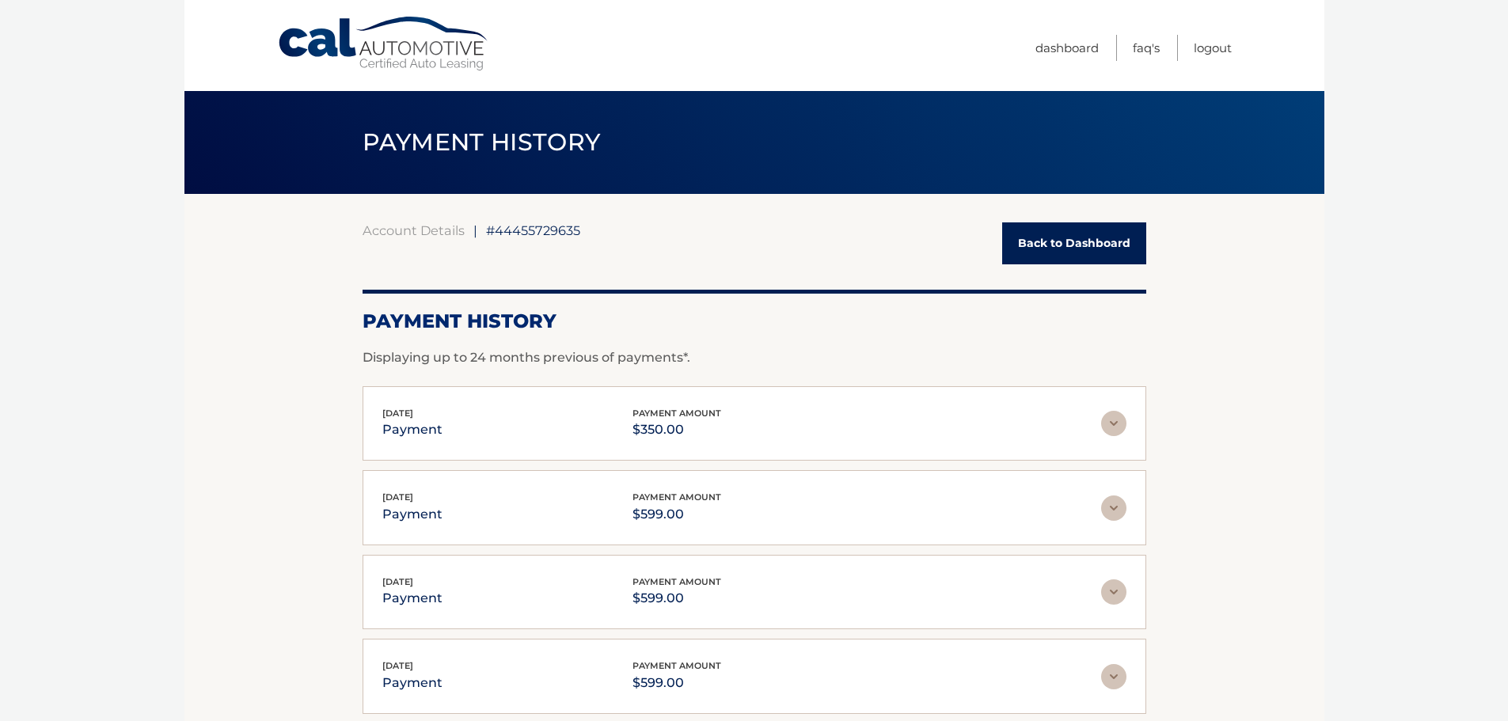
click at [355, 25] on link "Cal Automotive" at bounding box center [384, 44] width 214 height 56
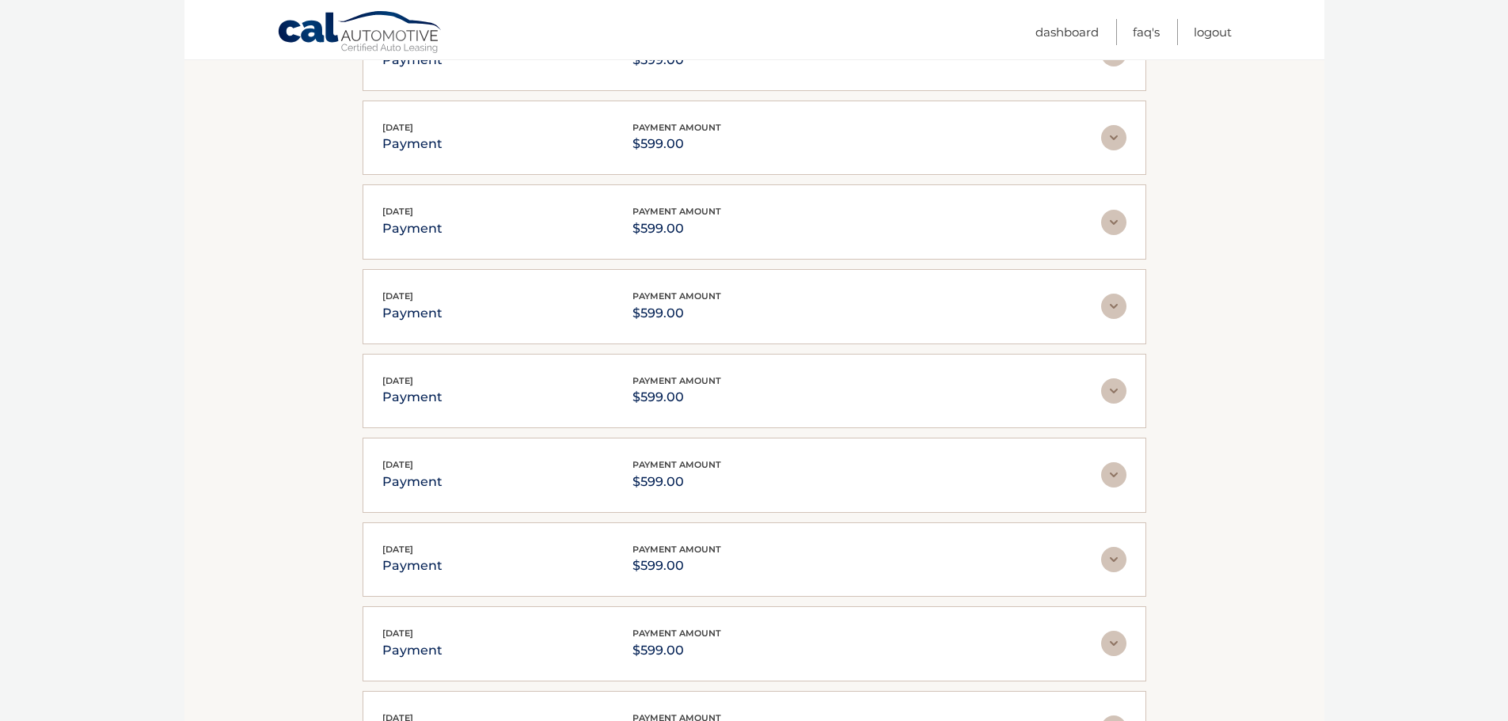
scroll to position [803, 0]
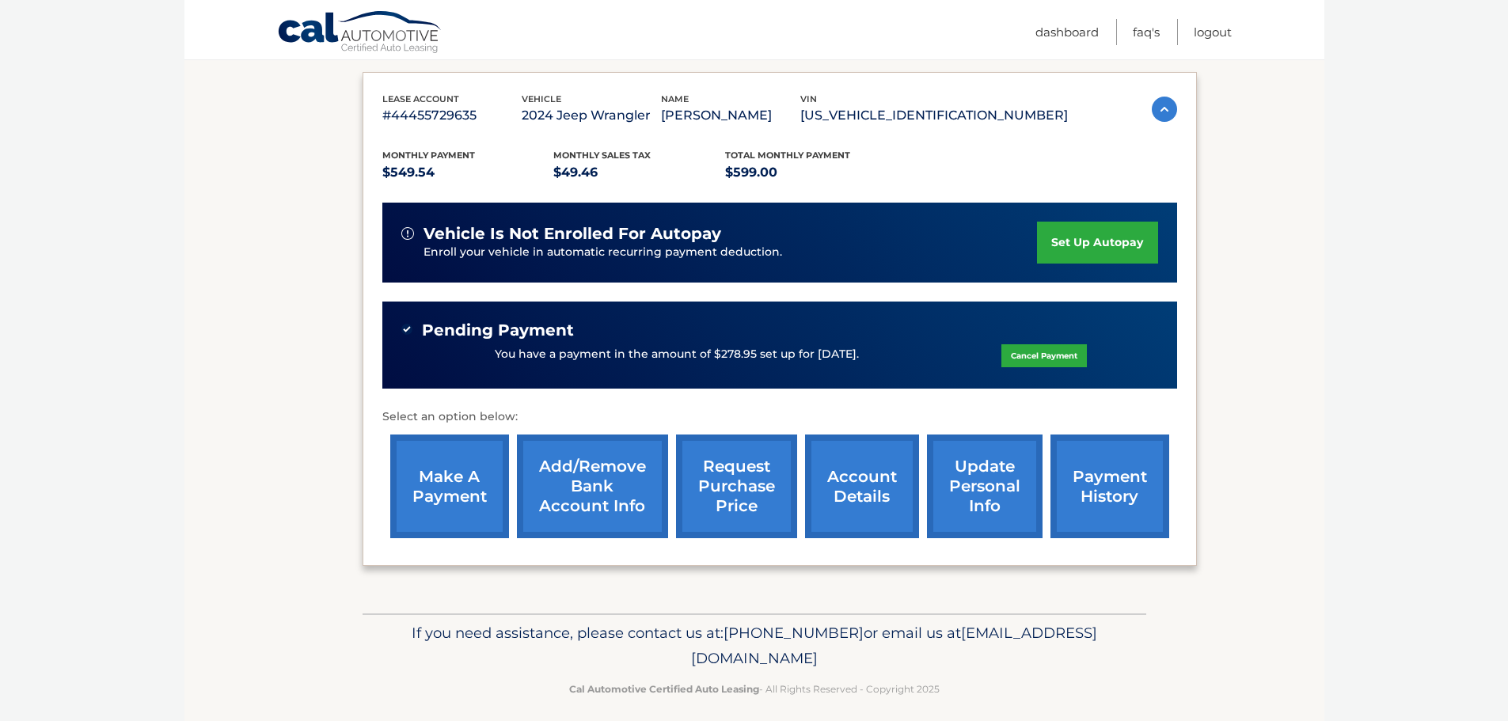
scroll to position [268, 0]
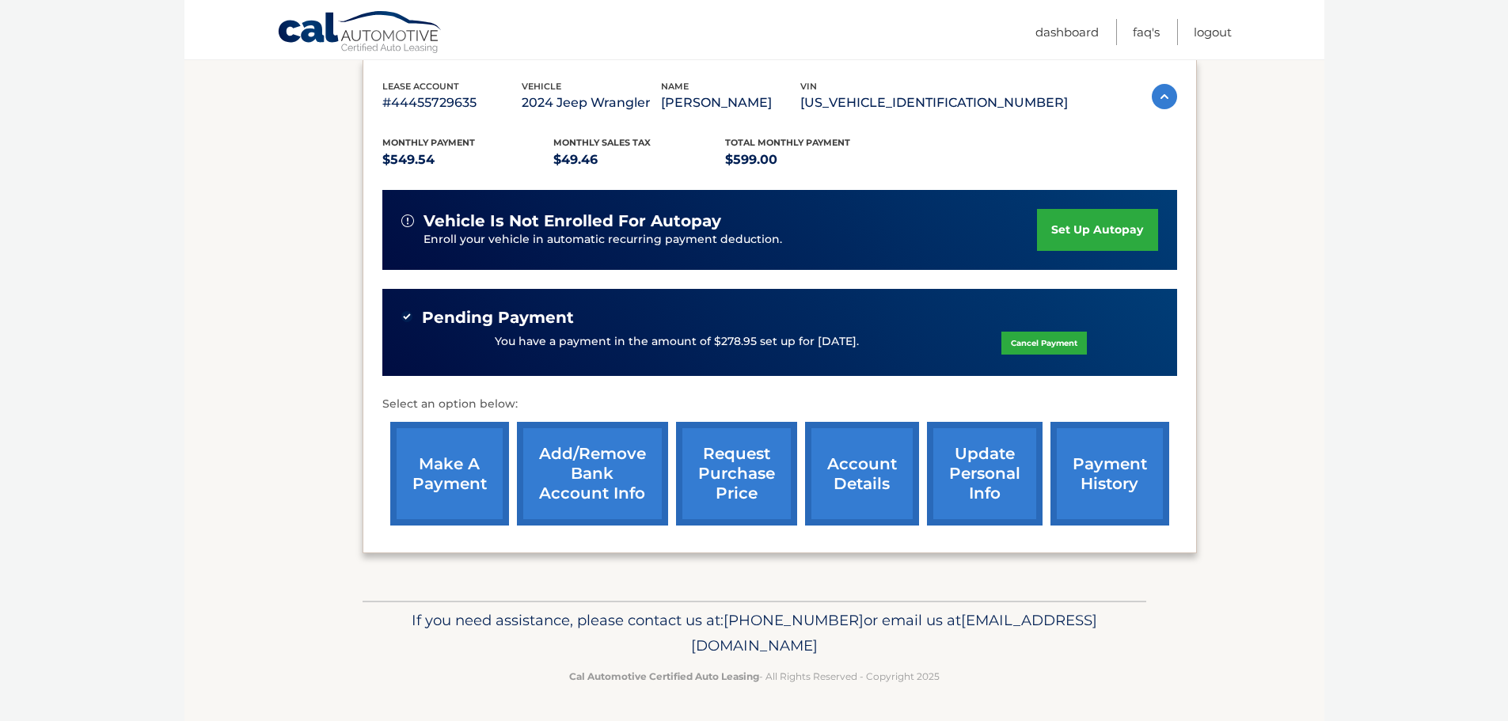
click at [1114, 472] on link "payment history" at bounding box center [1109, 474] width 119 height 104
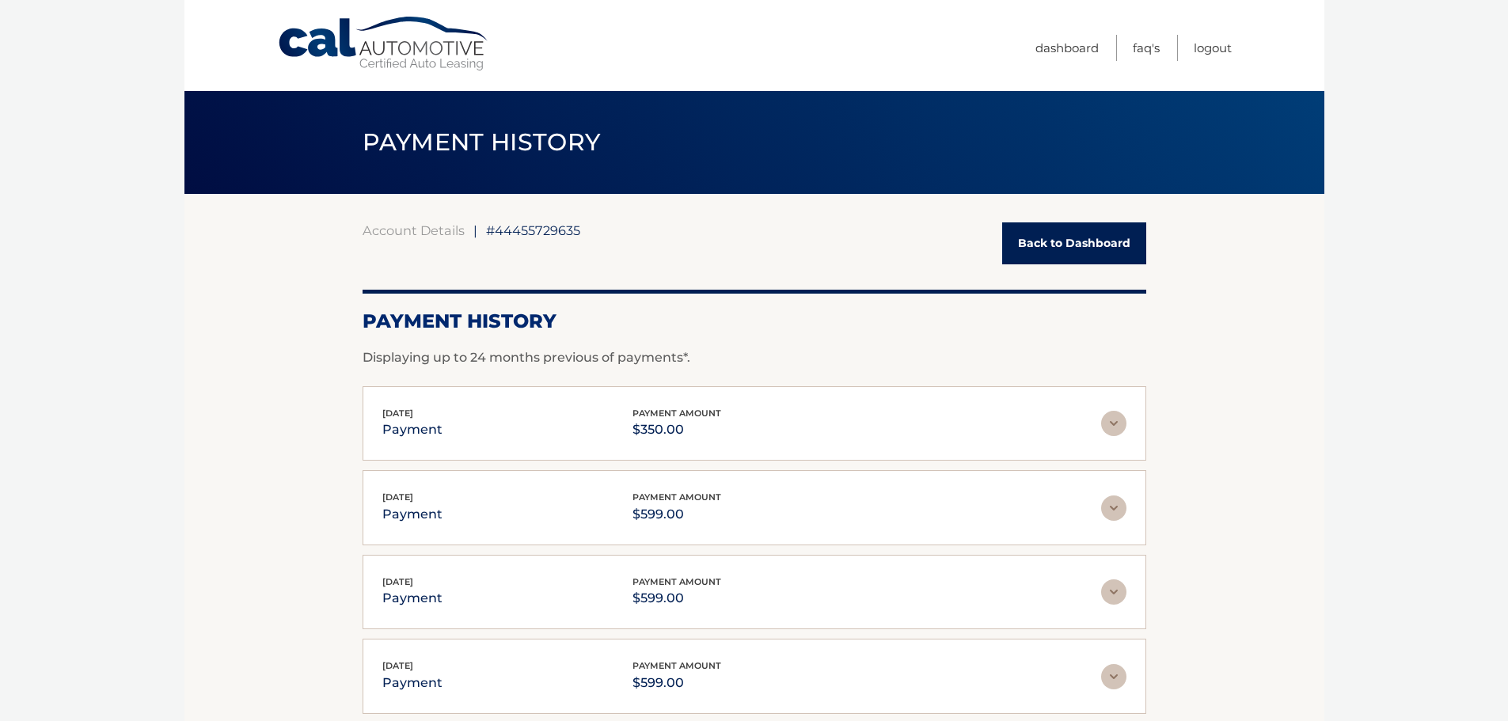
click at [1187, 50] on li "Logout" at bounding box center [1204, 48] width 55 height 26
drag, startPoint x: 1215, startPoint y: 54, endPoint x: 1182, endPoint y: 51, distance: 33.3
click at [1216, 54] on link "Logout" at bounding box center [1213, 48] width 38 height 26
